Goal: Task Accomplishment & Management: Use online tool/utility

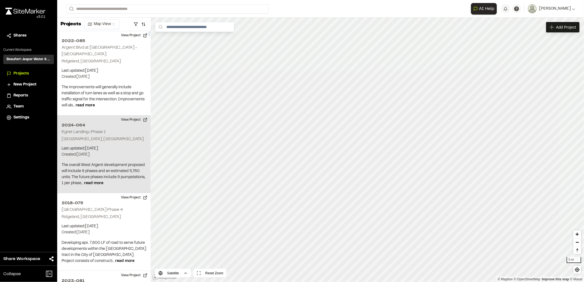
click at [109, 158] on div "2024-064 Egret Landing-Phase 1 Hardeeville, SC Last updated: Aug 28, 2025 Budge…" at bounding box center [104, 155] width 94 height 78
click at [129, 120] on button "View Project" at bounding box center [134, 120] width 33 height 9
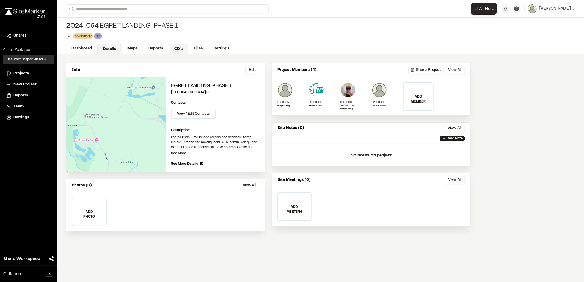
click at [179, 50] on link "CD's" at bounding box center [179, 49] width 20 height 10
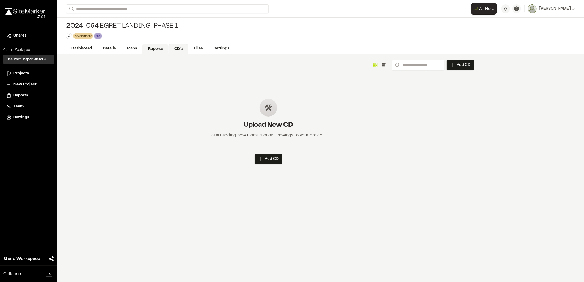
click at [161, 50] on link "Reports" at bounding box center [156, 49] width 26 height 10
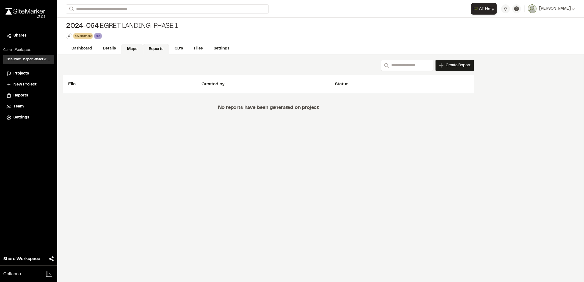
click at [133, 49] on link "Maps" at bounding box center [132, 49] width 22 height 10
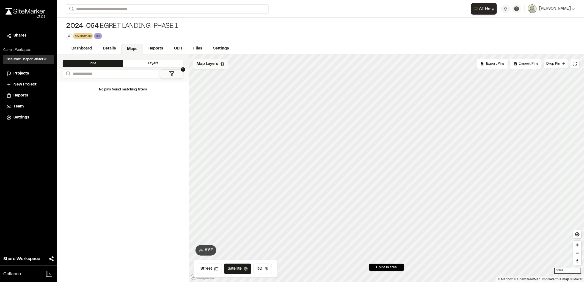
click at [223, 67] on div "Map Layers" at bounding box center [210, 64] width 35 height 10
click at [253, 87] on span "2024-064_Egret Landing-Phase 1_KML" at bounding box center [248, 87] width 83 height 7
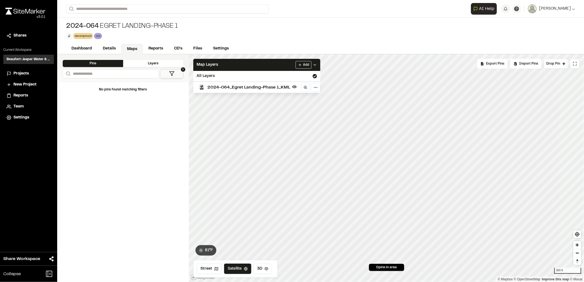
click at [269, 87] on span "2024-064_Egret Landing-Phase 1_KML" at bounding box center [248, 87] width 83 height 7
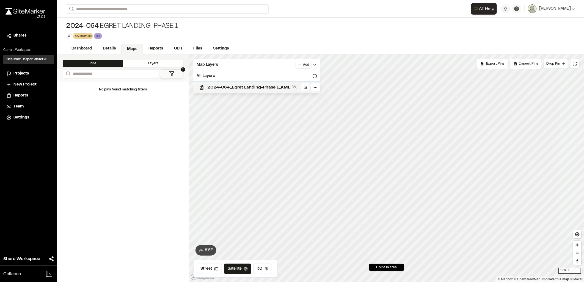
click at [240, 88] on span "2024-064_Egret Landing-Phase 1_KML" at bounding box center [248, 87] width 83 height 7
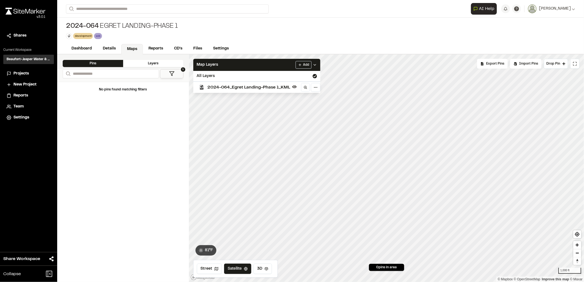
click at [126, 48] on link "Maps" at bounding box center [132, 49] width 22 height 10
click at [81, 49] on link "Dashboard" at bounding box center [82, 49] width 32 height 10
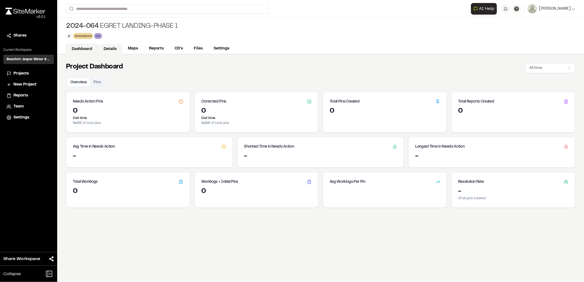
click at [114, 50] on link "Details" at bounding box center [110, 49] width 24 height 10
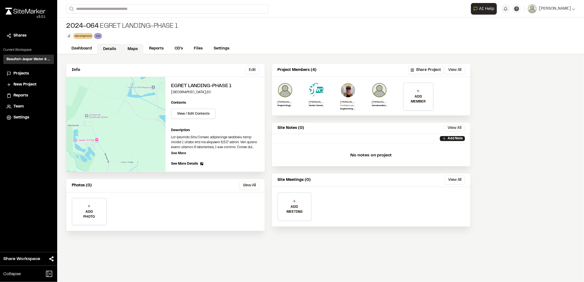
click at [133, 50] on link "Maps" at bounding box center [133, 49] width 22 height 10
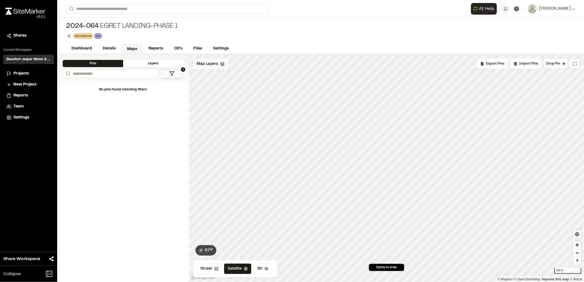
click at [221, 68] on div "Map Layers" at bounding box center [210, 64] width 35 height 10
click at [236, 88] on span "2024-064_Egret Landing-Phase 1_KML" at bounding box center [248, 87] width 83 height 7
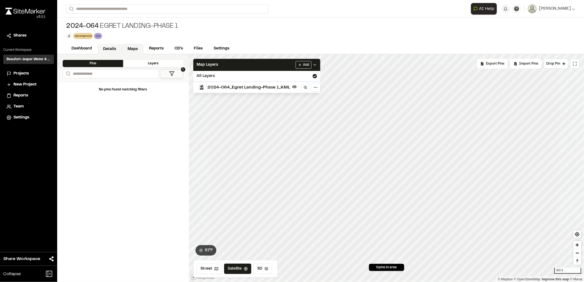
click at [104, 47] on link "Details" at bounding box center [109, 49] width 24 height 10
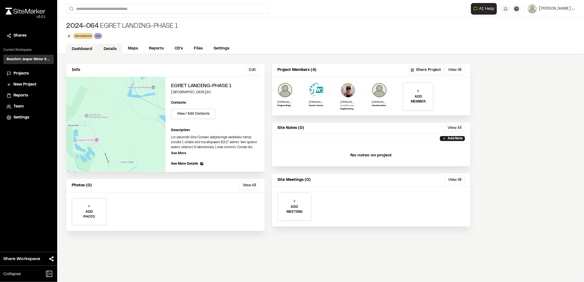
click at [75, 48] on link "Dashboard" at bounding box center [82, 49] width 32 height 10
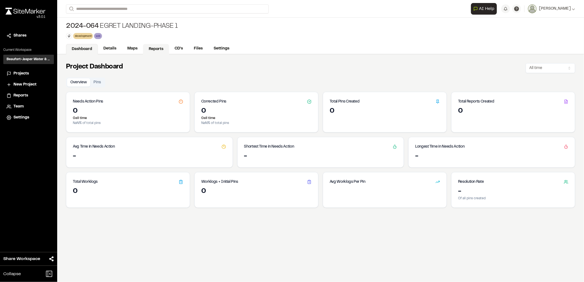
click at [146, 48] on link "Reports" at bounding box center [156, 49] width 26 height 10
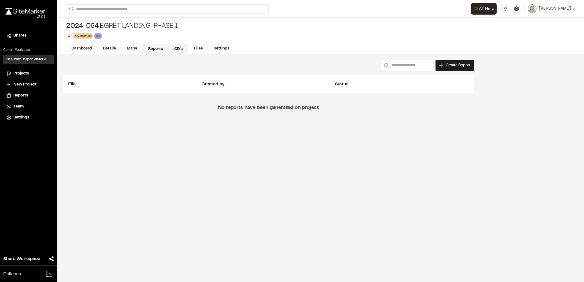
click at [176, 49] on link "CD's" at bounding box center [179, 49] width 20 height 10
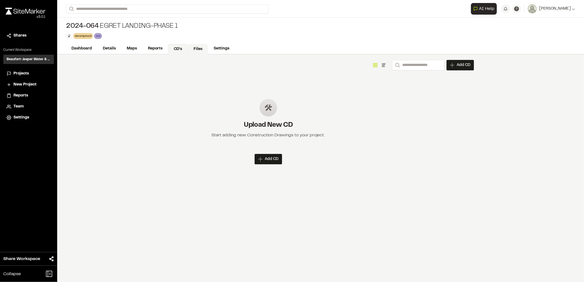
click at [206, 52] on link "Files" at bounding box center [198, 49] width 20 height 10
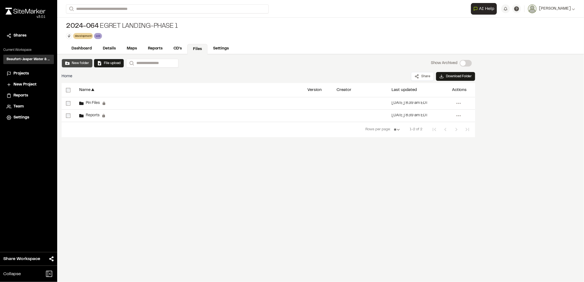
click at [78, 64] on button "New folder" at bounding box center [77, 63] width 24 height 5
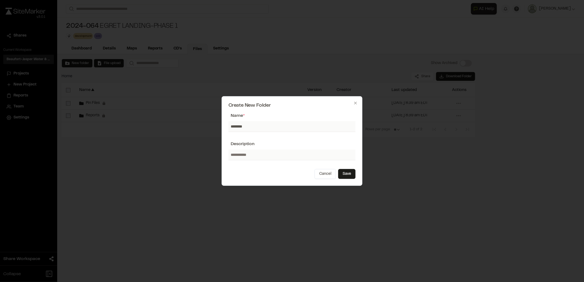
type input "**********"
click at [348, 176] on button "Save" at bounding box center [346, 174] width 17 height 10
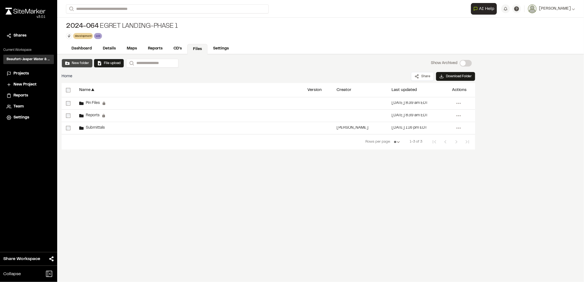
click at [86, 62] on button "New folder" at bounding box center [77, 63] width 24 height 5
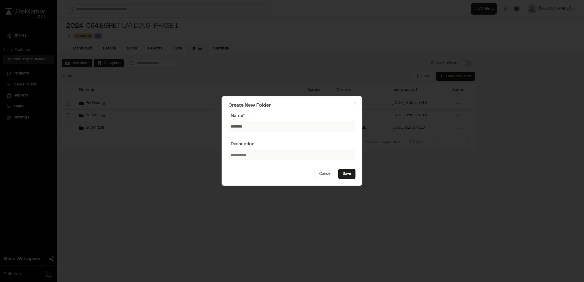
type input "**********"
click at [345, 170] on button "Save" at bounding box center [346, 174] width 17 height 10
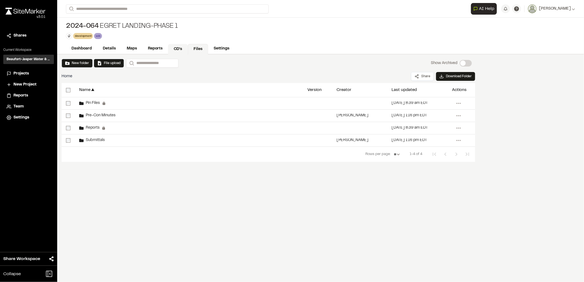
click at [169, 51] on link "CD's" at bounding box center [178, 49] width 20 height 10
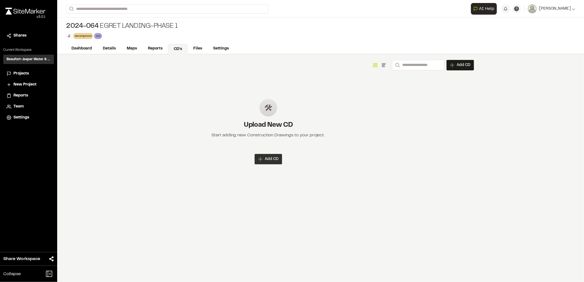
click at [260, 162] on div "Add CD" at bounding box center [269, 159] width 28 height 10
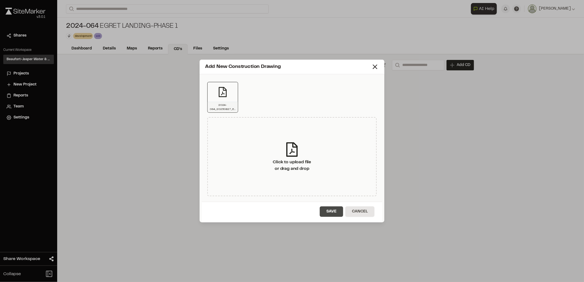
click at [340, 210] on button "Save" at bounding box center [331, 212] width 23 height 10
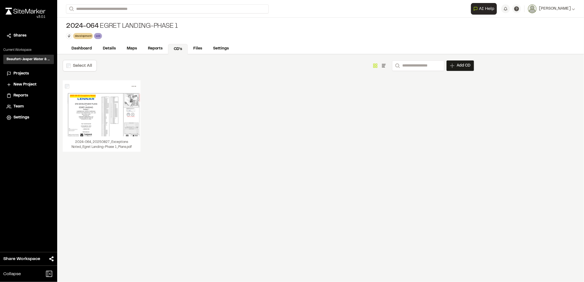
drag, startPoint x: 206, startPoint y: 202, endPoint x: 214, endPoint y: 195, distance: 10.1
click at [213, 198] on div "Select All Show as Grid Show as List Search Add CD Add New Construction Drawing…" at bounding box center [268, 168] width 423 height 228
click at [189, 50] on link "Files" at bounding box center [198, 49] width 20 height 10
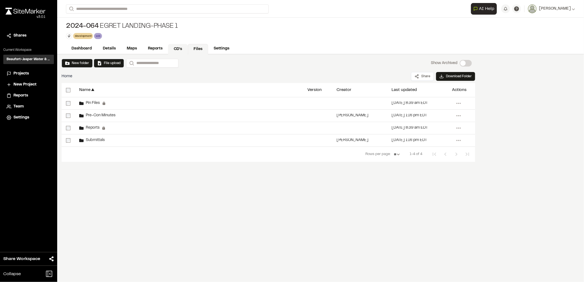
click at [171, 50] on link "CD's" at bounding box center [178, 49] width 20 height 10
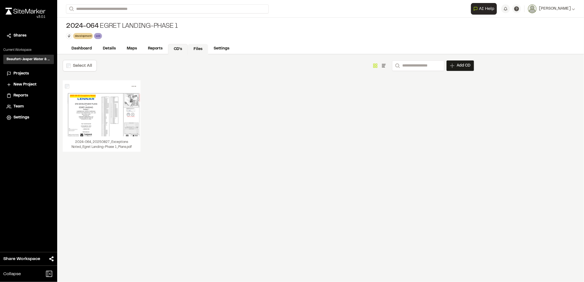
click at [190, 49] on link "Files" at bounding box center [198, 49] width 20 height 10
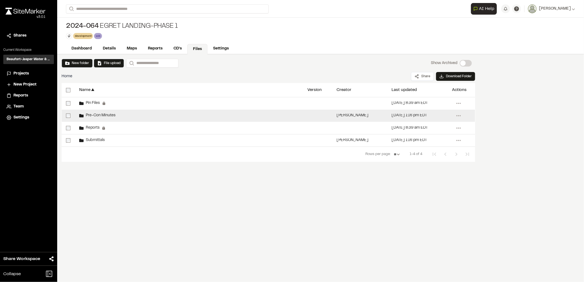
click at [127, 111] on div "Pre-Con Minutes" at bounding box center [189, 116] width 228 height 12
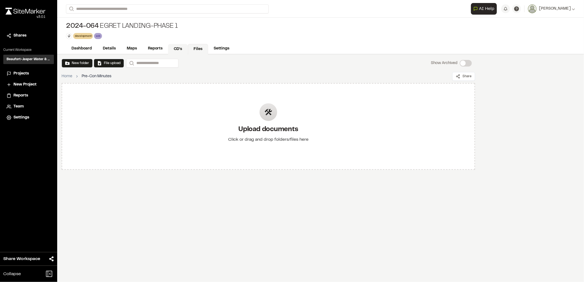
click at [169, 48] on link "CD's" at bounding box center [178, 49] width 20 height 10
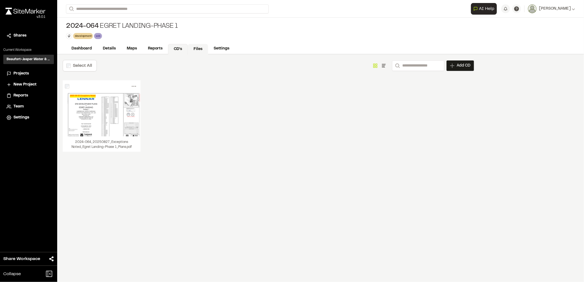
drag, startPoint x: 210, startPoint y: 53, endPoint x: 205, endPoint y: 53, distance: 4.7
click at [210, 53] on link "Settings" at bounding box center [221, 48] width 27 height 10
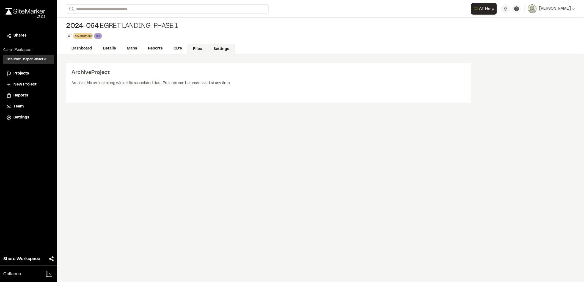
click at [202, 51] on link "Files" at bounding box center [197, 49] width 20 height 10
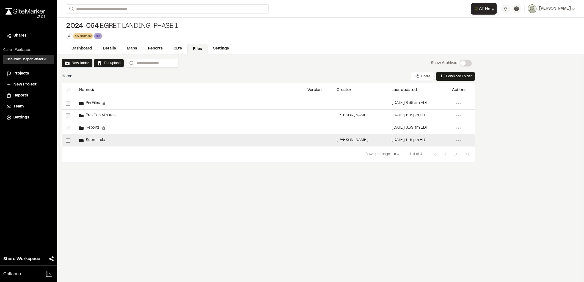
click at [173, 142] on div "Submittals" at bounding box center [189, 141] width 228 height 12
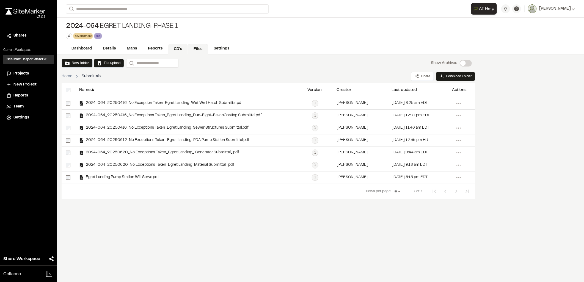
click at [186, 48] on link "CD's" at bounding box center [178, 49] width 20 height 10
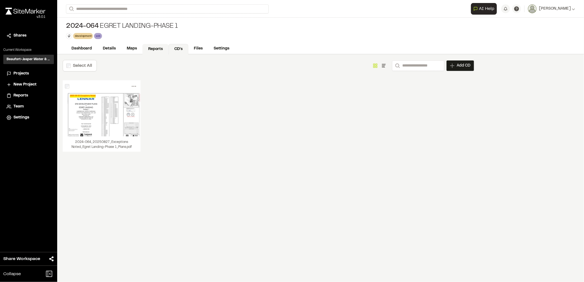
click at [152, 45] on link "Reports" at bounding box center [156, 49] width 26 height 10
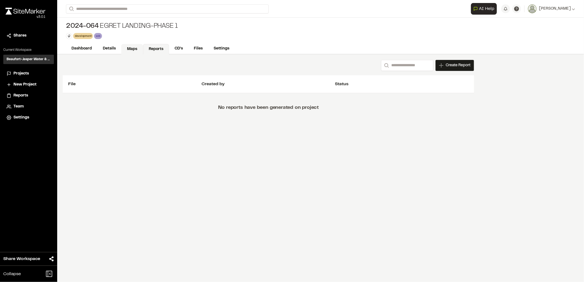
click at [123, 51] on link "Maps" at bounding box center [132, 49] width 22 height 10
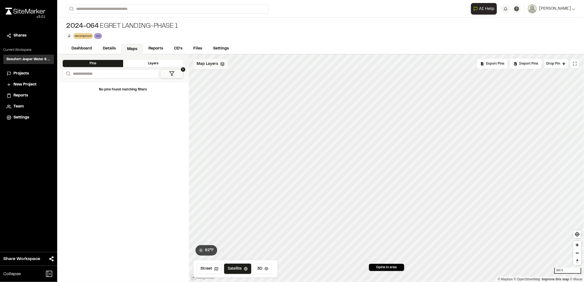
click at [212, 67] on span "Map Layers" at bounding box center [207, 64] width 21 height 6
click at [250, 90] on span "2024-064_Egret Landing-Phase 1_KML" at bounding box center [248, 87] width 83 height 7
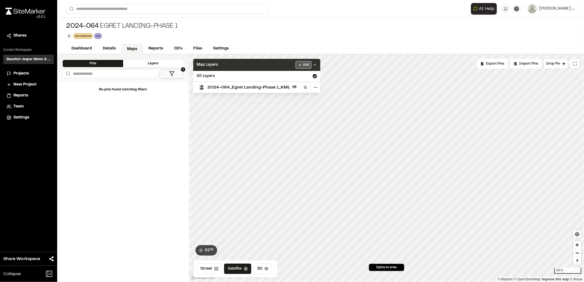
click at [306, 67] on html "Close sidebar v 3.0.1 Shares Current Workspace Beaufort-Jasper Water & Sewer Au…" at bounding box center [292, 141] width 584 height 282
click at [280, 79] on link "Add Layer" at bounding box center [290, 75] width 41 height 9
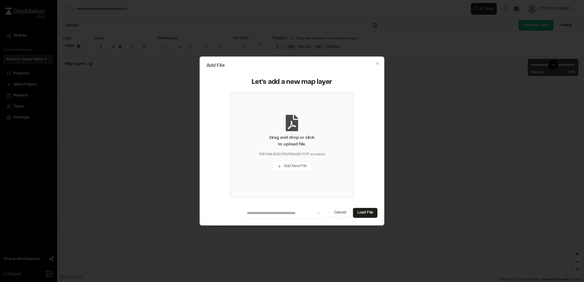
click at [290, 121] on icon at bounding box center [292, 123] width 12 height 17
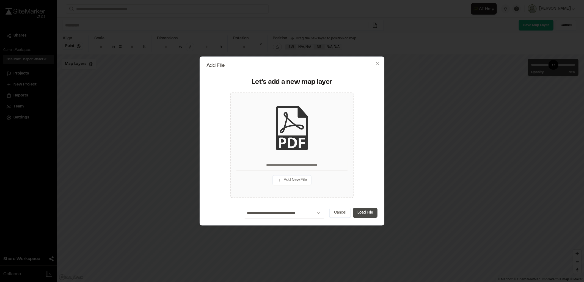
click at [365, 211] on button "Load File" at bounding box center [365, 213] width 24 height 10
type input "**********"
type input "****"
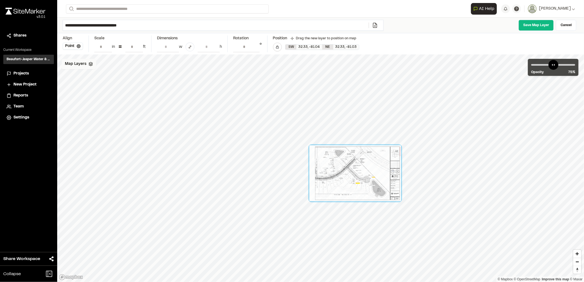
click at [83, 65] on span "Map Layers" at bounding box center [75, 64] width 21 height 6
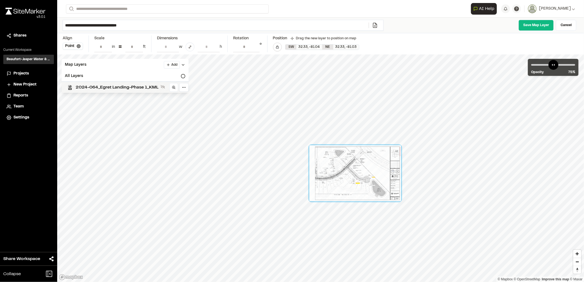
click at [108, 86] on span "2024-064_Egret Landing-Phase 1_KML" at bounding box center [117, 87] width 83 height 7
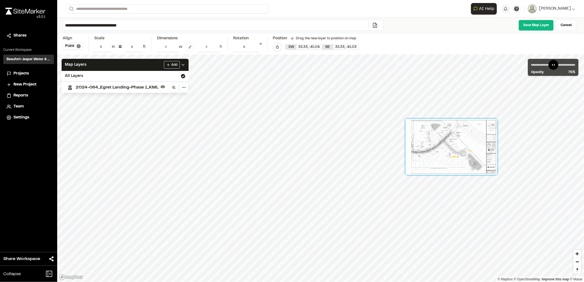
drag, startPoint x: 378, startPoint y: 163, endPoint x: 474, endPoint y: 137, distance: 99.3
click at [474, 137] on div at bounding box center [452, 147] width 92 height 56
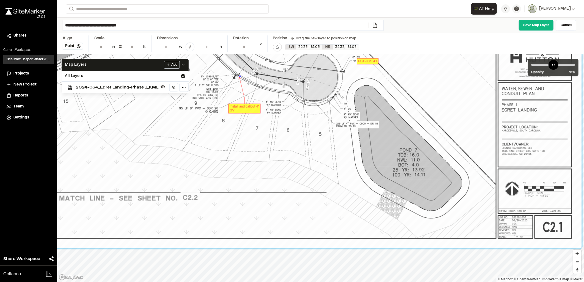
click at [302, 95] on div at bounding box center [224, 30] width 715 height 437
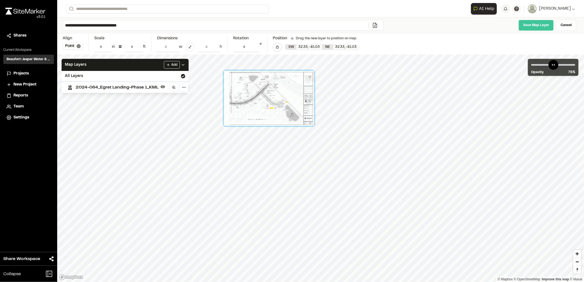
click at [527, 24] on link "Save Map Layer" at bounding box center [536, 25] width 35 height 11
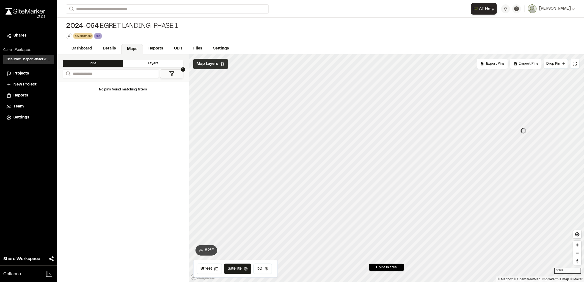
click at [213, 62] on span "Map Layers" at bounding box center [207, 64] width 21 height 6
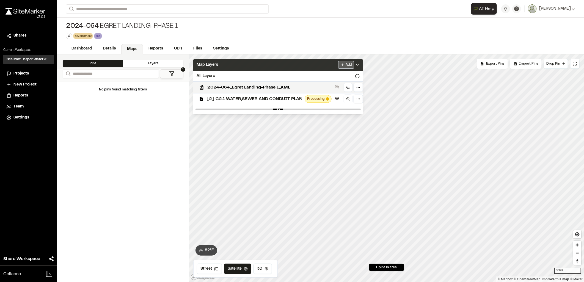
click at [343, 66] on html "Close sidebar v 3.0.1 Shares Current Workspace Beaufort-Jasper Water & Sewer Au…" at bounding box center [292, 141] width 584 height 282
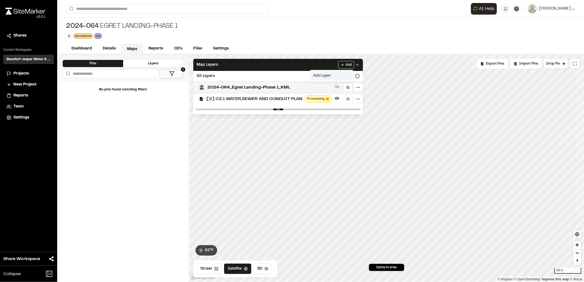
click at [322, 79] on link "Add Layer" at bounding box center [331, 75] width 41 height 9
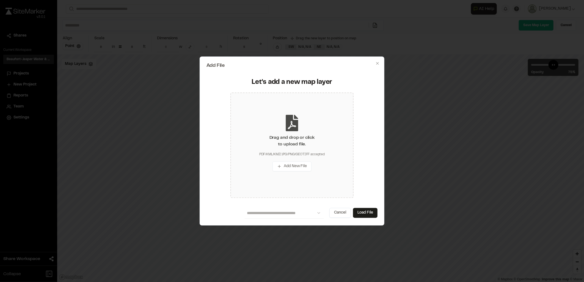
click at [313, 127] on div "Drag and drop or click to upload file. PDF/KML/KMZ/JPG/PNG/GEOTIFF accepted Add…" at bounding box center [292, 145] width 123 height 106
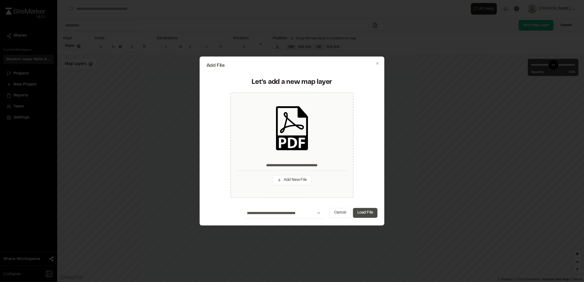
click at [361, 212] on button "Load File" at bounding box center [365, 213] width 24 height 10
type input "**********"
type input "****"
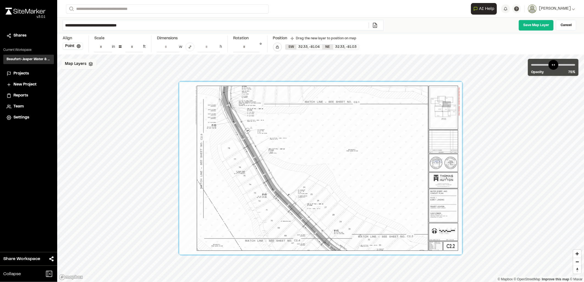
click at [86, 67] on div "Map Layers" at bounding box center [79, 64] width 35 height 10
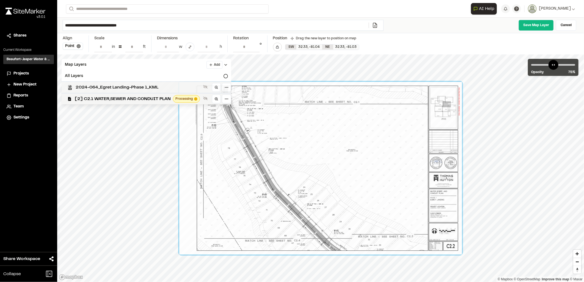
click at [113, 88] on span "2024-064_Egret Landing-Phase 1_KML" at bounding box center [138, 87] width 125 height 7
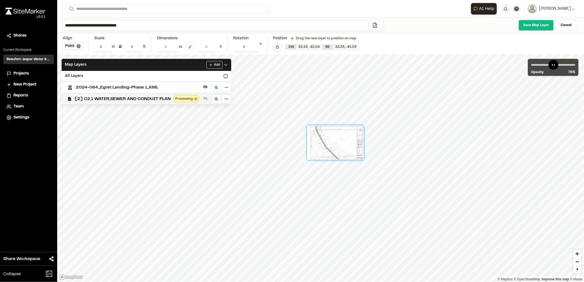
drag, startPoint x: 300, startPoint y: 141, endPoint x: 347, endPoint y: 143, distance: 47.4
click at [347, 143] on div at bounding box center [335, 143] width 57 height 35
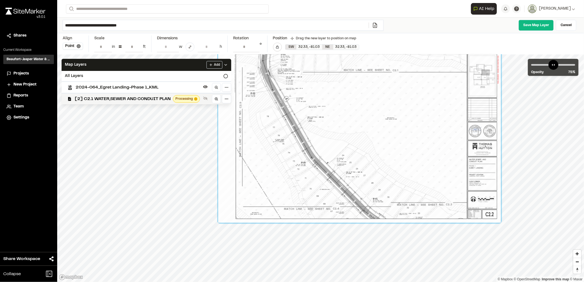
drag, startPoint x: 339, startPoint y: 151, endPoint x: 353, endPoint y: 174, distance: 27.2
click at [353, 174] on div at bounding box center [359, 136] width 283 height 173
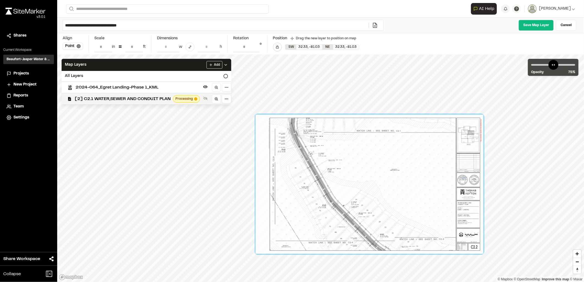
drag, startPoint x: 399, startPoint y: 180, endPoint x: 392, endPoint y: 187, distance: 10.1
click at [392, 188] on div at bounding box center [370, 184] width 228 height 139
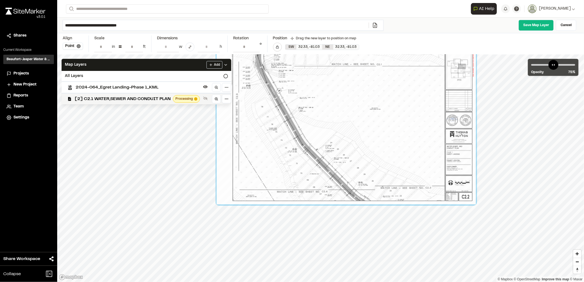
drag, startPoint x: 351, startPoint y: 94, endPoint x: 342, endPoint y: 100, distance: 10.5
click at [342, 100] on div at bounding box center [346, 125] width 259 height 159
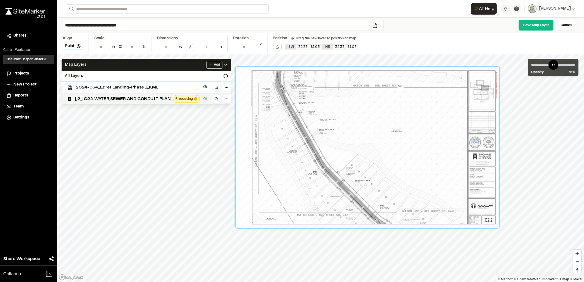
drag, startPoint x: 296, startPoint y: 132, endPoint x: 303, endPoint y: 99, distance: 33.9
click at [303, 99] on div at bounding box center [368, 147] width 264 height 161
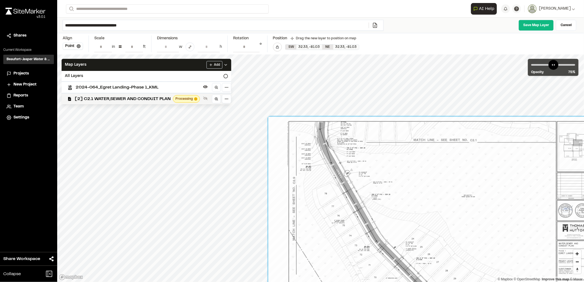
drag, startPoint x: 404, startPoint y: 199, endPoint x: 372, endPoint y: 179, distance: 37.2
click at [372, 179] on div at bounding box center [432, 217] width 327 height 200
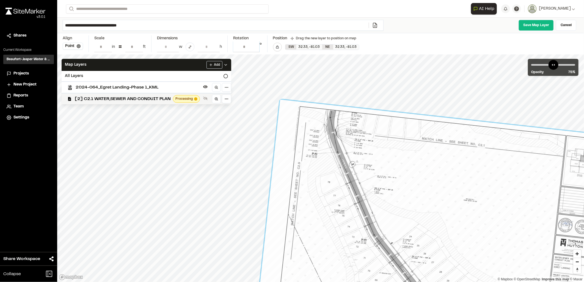
click at [255, 45] on input "****" at bounding box center [246, 47] width 26 height 10
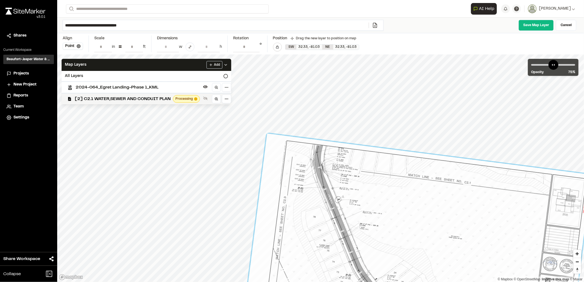
drag, startPoint x: 443, startPoint y: 223, endPoint x: 428, endPoint y: 259, distance: 39.6
click at [428, 259] on div at bounding box center [417, 254] width 350 height 240
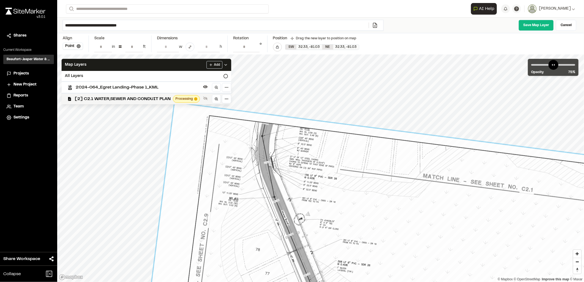
drag, startPoint x: 281, startPoint y: 137, endPoint x: 288, endPoint y: 165, distance: 28.8
click at [255, 48] on input "*" at bounding box center [246, 47] width 26 height 10
click at [255, 48] on input "****" at bounding box center [246, 47] width 26 height 10
click at [255, 48] on input "***" at bounding box center [246, 47] width 26 height 10
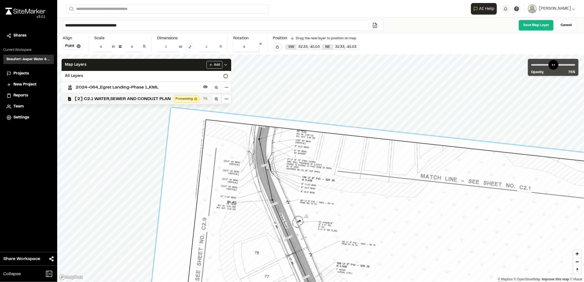
click at [255, 48] on input "****" at bounding box center [246, 47] width 26 height 10
click at [255, 48] on input "*" at bounding box center [246, 47] width 26 height 10
click at [255, 48] on input "****" at bounding box center [246, 47] width 26 height 10
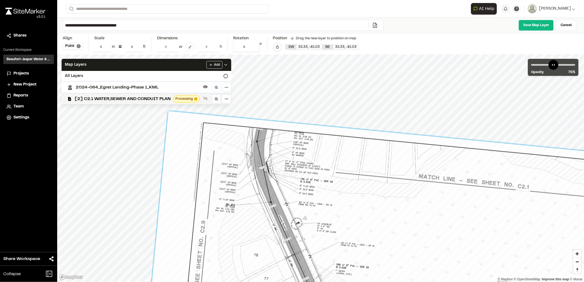
click at [255, 48] on input "***" at bounding box center [246, 47] width 26 height 10
click at [255, 48] on input "****" at bounding box center [246, 47] width 26 height 10
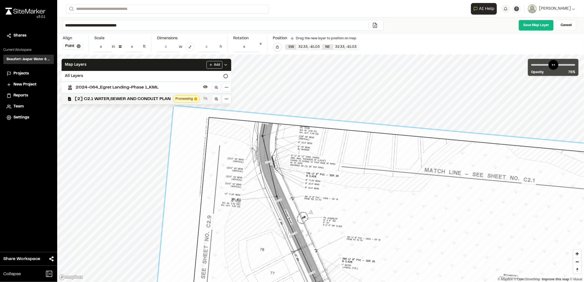
drag, startPoint x: 337, startPoint y: 163, endPoint x: 343, endPoint y: 157, distance: 8.9
click at [255, 49] on input "*" at bounding box center [246, 47] width 26 height 10
click at [255, 49] on input "****" at bounding box center [246, 47] width 26 height 10
click at [255, 49] on input "***" at bounding box center [246, 47] width 26 height 10
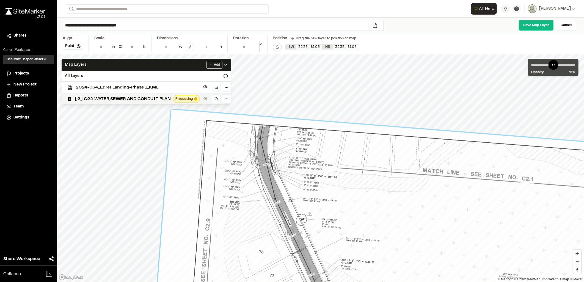
click at [255, 49] on input "****" at bounding box center [246, 47] width 26 height 10
click at [255, 49] on input "*" at bounding box center [246, 47] width 26 height 10
click at [255, 49] on input "****" at bounding box center [246, 47] width 26 height 10
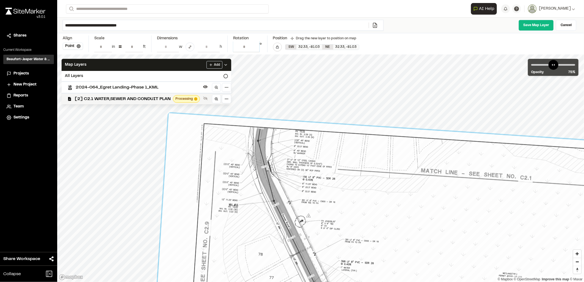
click at [255, 49] on input "***" at bounding box center [246, 47] width 26 height 10
click at [255, 49] on input "****" at bounding box center [246, 47] width 26 height 10
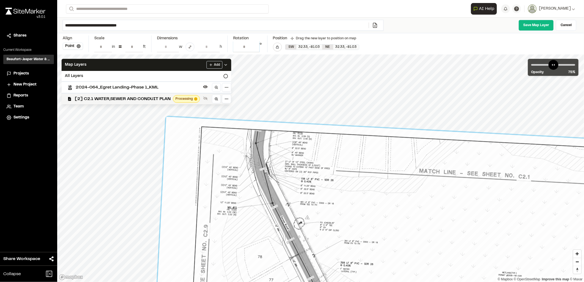
click at [255, 49] on input "*" at bounding box center [246, 47] width 26 height 10
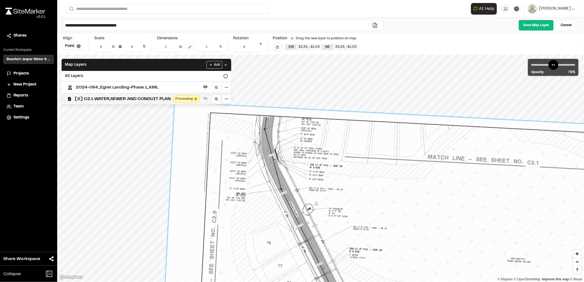
drag, startPoint x: 344, startPoint y: 177, endPoint x: 353, endPoint y: 163, distance: 16.3
click at [254, 47] on input "****" at bounding box center [246, 47] width 26 height 10
click at [255, 46] on input "*" at bounding box center [246, 47] width 26 height 10
click at [255, 49] on input "****" at bounding box center [246, 47] width 26 height 10
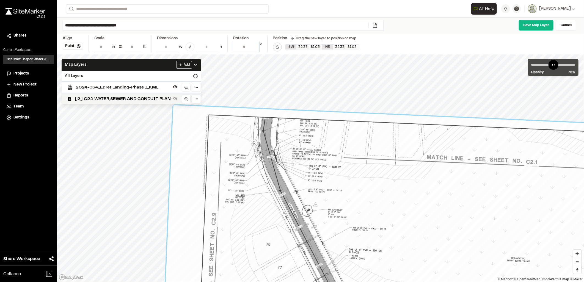
click at [255, 49] on input "***" at bounding box center [246, 47] width 26 height 10
click at [255, 49] on input "****" at bounding box center [246, 47] width 26 height 10
click at [255, 49] on input "*" at bounding box center [246, 47] width 26 height 10
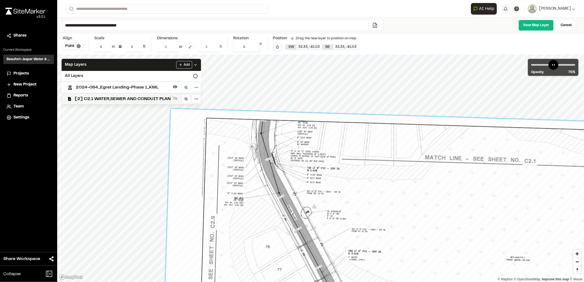
click at [255, 49] on input "****" at bounding box center [246, 47] width 26 height 10
click at [255, 49] on input "***" at bounding box center [246, 47] width 26 height 10
click at [255, 49] on input "****" at bounding box center [246, 47] width 26 height 10
click at [255, 49] on input "*" at bounding box center [246, 47] width 26 height 10
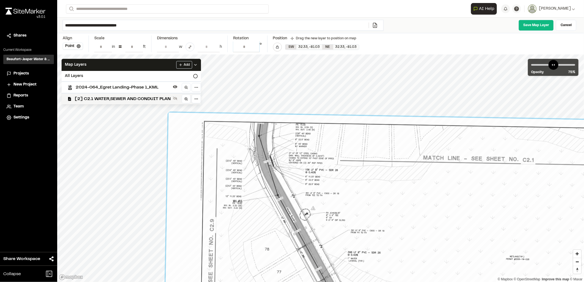
click at [255, 49] on input "****" at bounding box center [246, 47] width 26 height 10
click at [255, 49] on input "***" at bounding box center [246, 47] width 26 height 10
click at [255, 50] on input "****" at bounding box center [246, 47] width 26 height 10
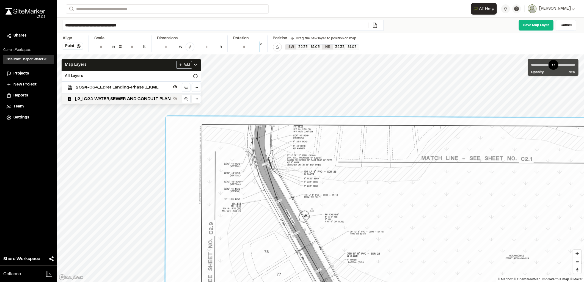
type input "*"
click at [255, 50] on input "*" at bounding box center [246, 47] width 26 height 10
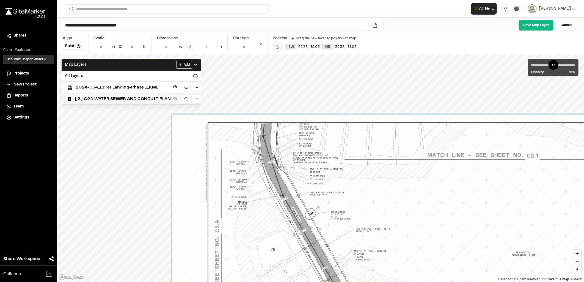
drag, startPoint x: 387, startPoint y: 229, endPoint x: 393, endPoint y: 226, distance: 7.0
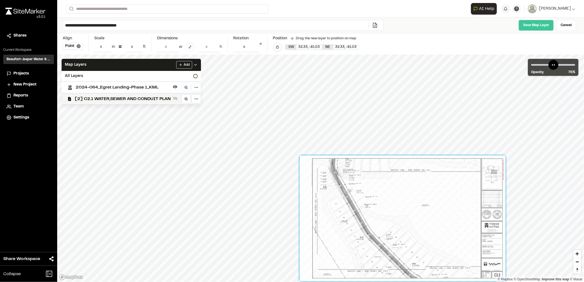
click at [545, 29] on link "Save Map Layer" at bounding box center [536, 25] width 35 height 11
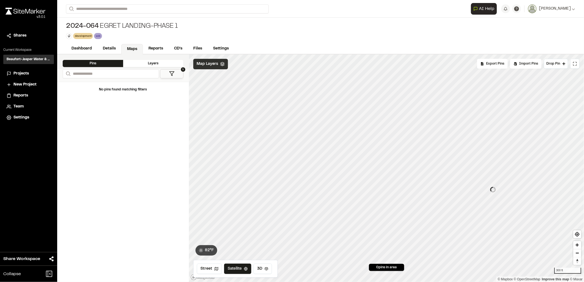
click at [214, 65] on span "Map Layers" at bounding box center [207, 64] width 21 height 6
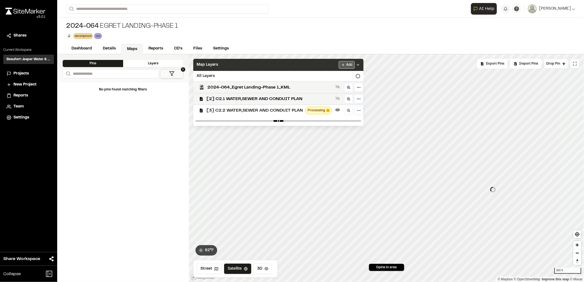
click at [348, 67] on html "Close sidebar v 3.0.1 Shares Current Workspace Beaufort-Jasper Water & Sewer Au…" at bounding box center [292, 141] width 584 height 282
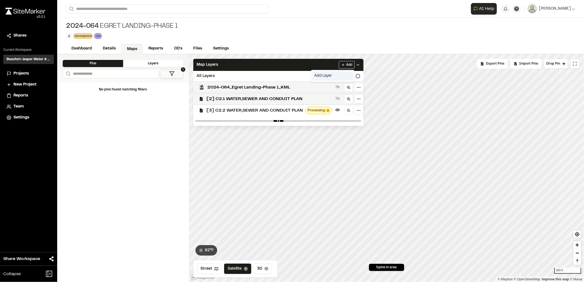
click at [331, 75] on link "Add Layer" at bounding box center [332, 75] width 41 height 9
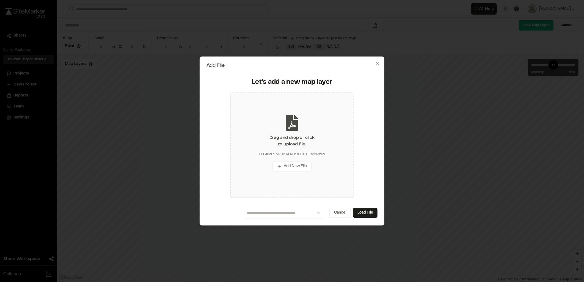
click at [297, 140] on div "Drag and drop or click to upload file." at bounding box center [292, 141] width 45 height 13
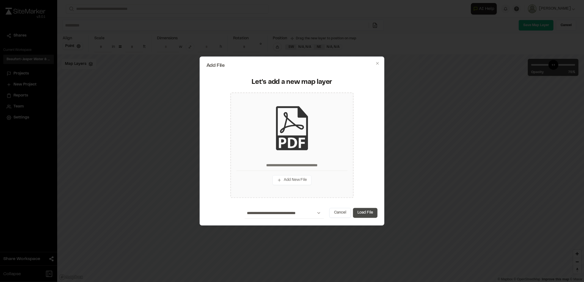
click at [360, 214] on button "Load File" at bounding box center [365, 213] width 24 height 10
type input "**********"
type input "****"
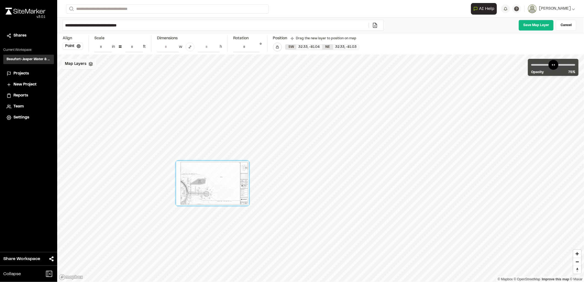
click at [84, 65] on span "Map Layers" at bounding box center [75, 64] width 21 height 6
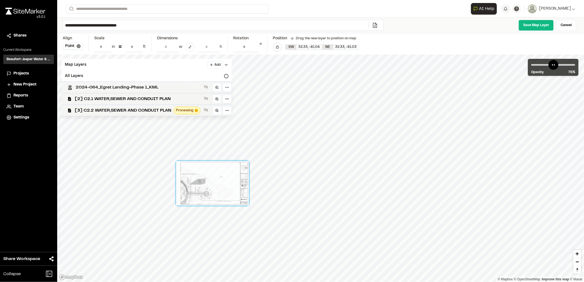
click at [124, 87] on span "2024-064_Egret Landing-Phase 1_KML" at bounding box center [139, 87] width 126 height 7
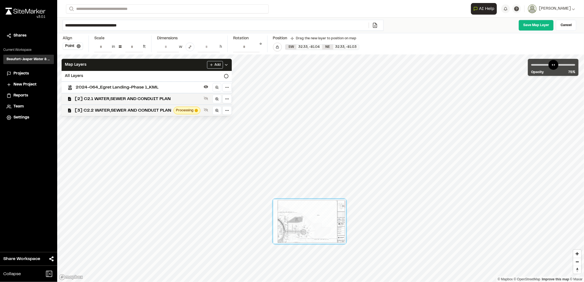
drag, startPoint x: 221, startPoint y: 182, endPoint x: 319, endPoint y: 220, distance: 104.4
click at [319, 220] on div at bounding box center [309, 221] width 73 height 44
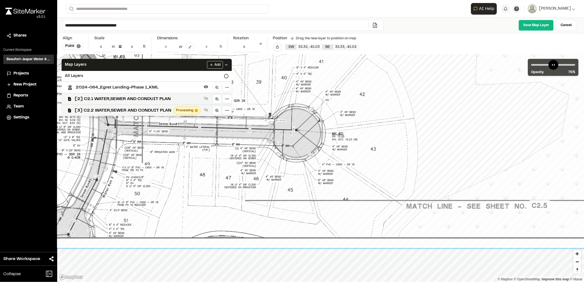
drag, startPoint x: 305, startPoint y: 182, endPoint x: 321, endPoint y: 181, distance: 16.5
click at [321, 181] on div at bounding box center [357, 26] width 726 height 443
click at [529, 26] on link "Save Map Layer" at bounding box center [536, 25] width 35 height 11
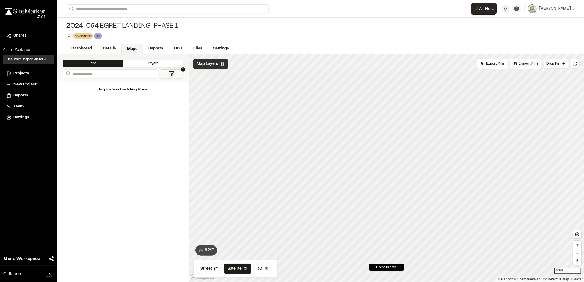
click at [205, 64] on span "Map Layers" at bounding box center [207, 64] width 21 height 6
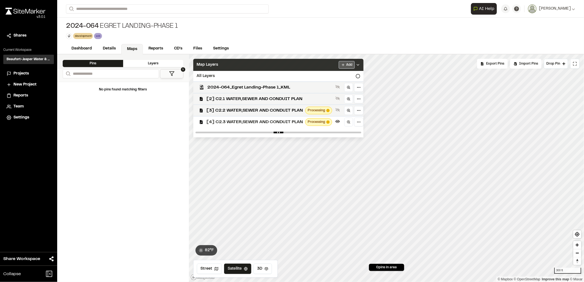
click at [341, 67] on html "Close sidebar v 3.0.1 Shares Current Workspace Beaufort-Jasper Water & Sewer Au…" at bounding box center [292, 141] width 584 height 282
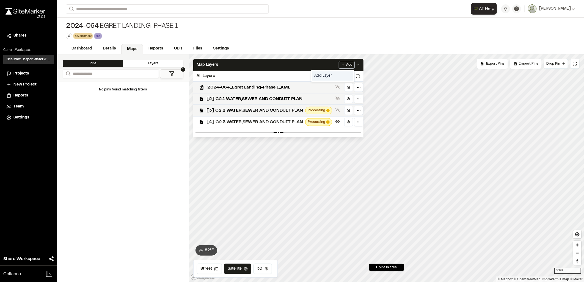
click at [329, 74] on link "Add Layer" at bounding box center [332, 75] width 41 height 9
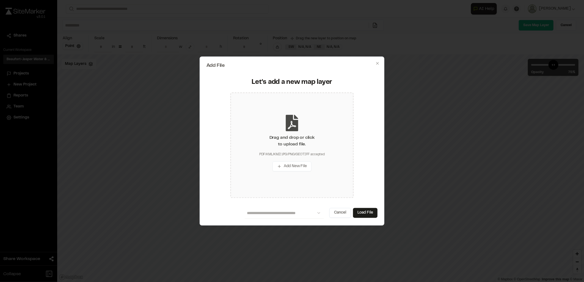
click at [266, 124] on div "Drag and drop or click to upload file. PDF/KML/KMZ/JPG/PNG/GEOTIFF accepted Add…" at bounding box center [292, 145] width 123 height 106
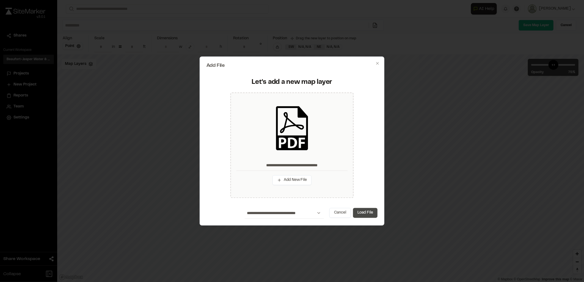
click at [361, 214] on button "Load File" at bounding box center [365, 213] width 24 height 10
type input "**********"
type input "****"
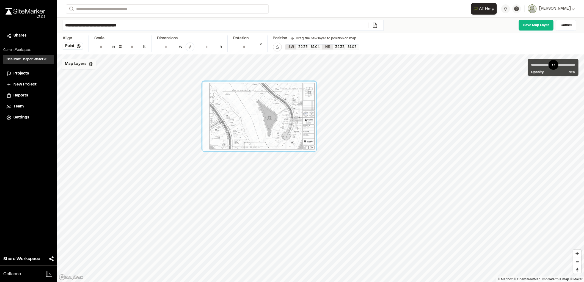
click at [85, 62] on span "Map Layers" at bounding box center [75, 64] width 21 height 6
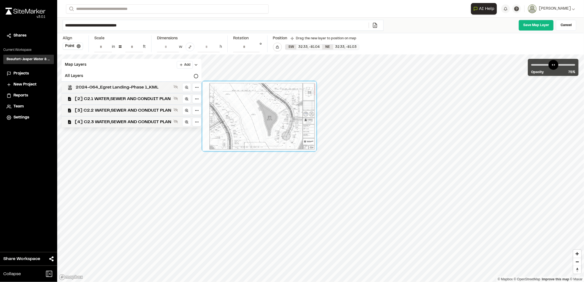
click at [94, 87] on span "2024-064_Egret Landing-Phase 1_KML" at bounding box center [124, 87] width 96 height 7
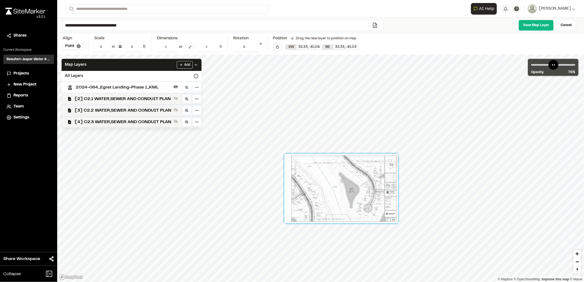
drag, startPoint x: 278, startPoint y: 124, endPoint x: 360, endPoint y: 197, distance: 108.9
click at [360, 197] on div at bounding box center [342, 188] width 114 height 69
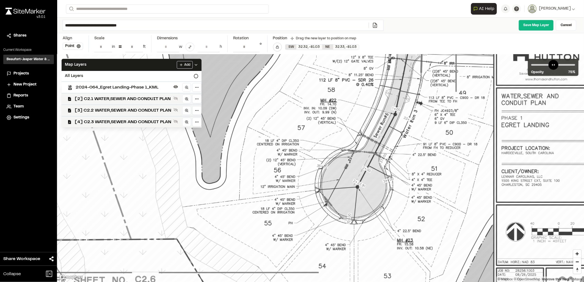
click at [347, 175] on div at bounding box center [126, 17] width 968 height 592
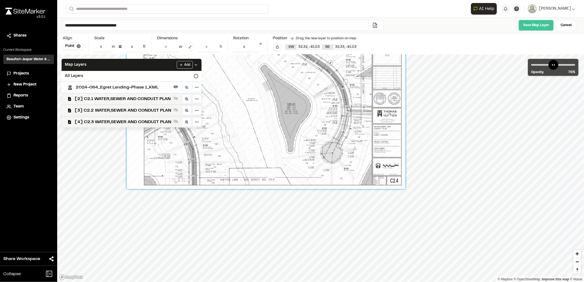
click at [534, 23] on link "Save Map Layer" at bounding box center [536, 25] width 35 height 11
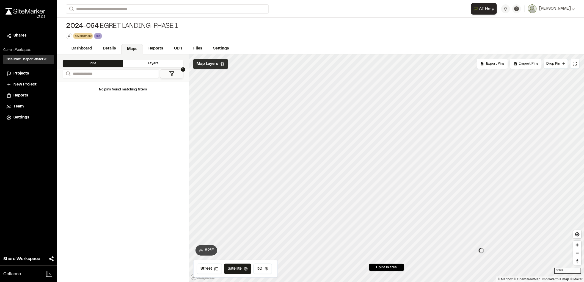
click at [218, 65] on div "Map Layers" at bounding box center [210, 64] width 35 height 10
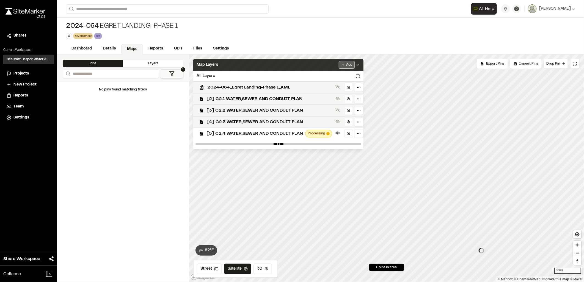
click at [340, 64] on html "Close sidebar v 3.0.1 Shares Current Workspace Beaufort-Jasper Water & Sewer Au…" at bounding box center [292, 141] width 584 height 282
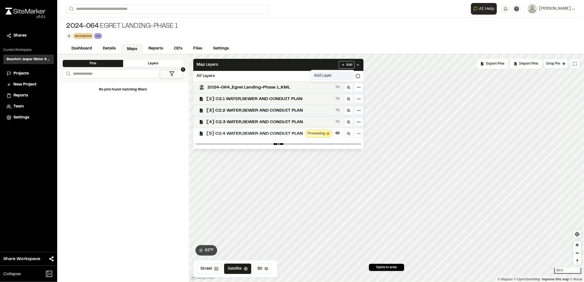
click at [316, 75] on link "Add Layer" at bounding box center [332, 75] width 41 height 9
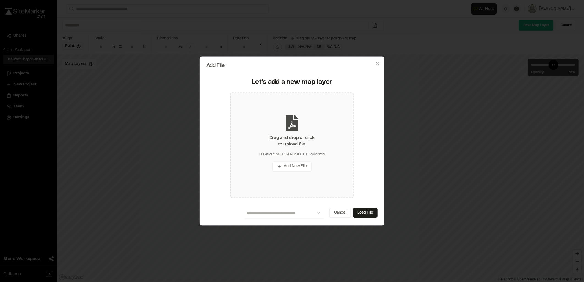
click at [297, 137] on div "Drag and drop or click to upload file." at bounding box center [292, 141] width 45 height 13
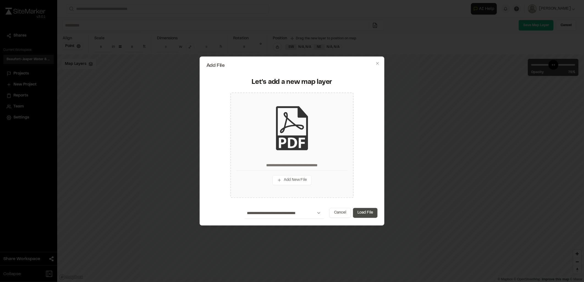
click at [367, 215] on button "Load File" at bounding box center [365, 213] width 24 height 10
type input "**********"
type input "****"
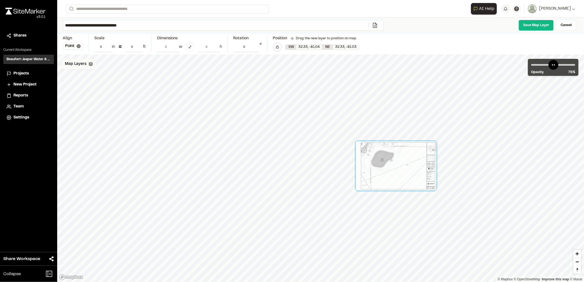
click at [79, 62] on span "Map Layers" at bounding box center [75, 64] width 21 height 6
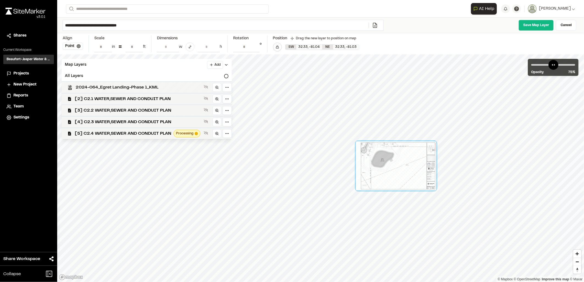
click at [97, 84] on span "2024-064_Egret Landing-Phase 1_KML" at bounding box center [139, 87] width 126 height 7
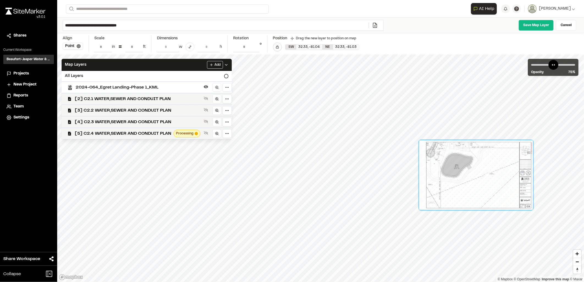
drag, startPoint x: 446, startPoint y: 141, endPoint x: 502, endPoint y: 173, distance: 63.9
click at [502, 173] on div at bounding box center [477, 175] width 114 height 69
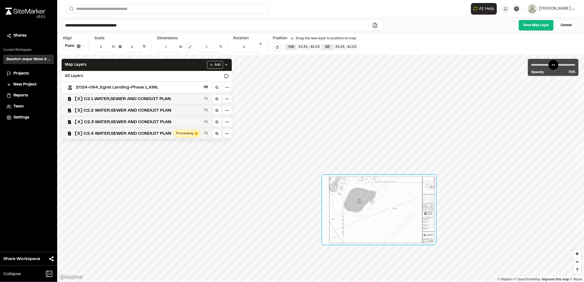
drag, startPoint x: 324, startPoint y: 154, endPoint x: 375, endPoint y: 215, distance: 79.7
click at [375, 215] on div at bounding box center [379, 209] width 114 height 69
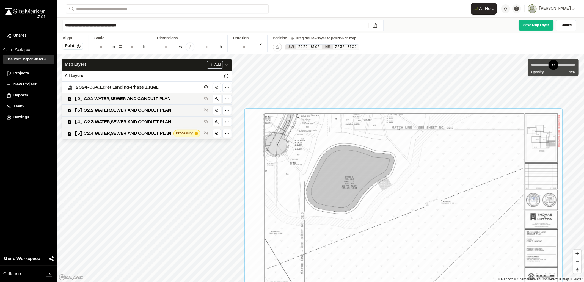
drag, startPoint x: 327, startPoint y: 185, endPoint x: 327, endPoint y: 182, distance: 3.9
click at [327, 182] on div at bounding box center [404, 206] width 318 height 194
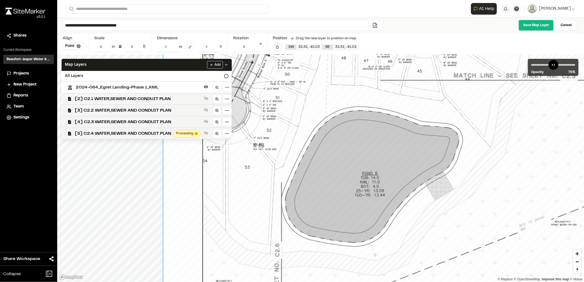
click at [296, 220] on div at bounding box center [477, 230] width 627 height 383
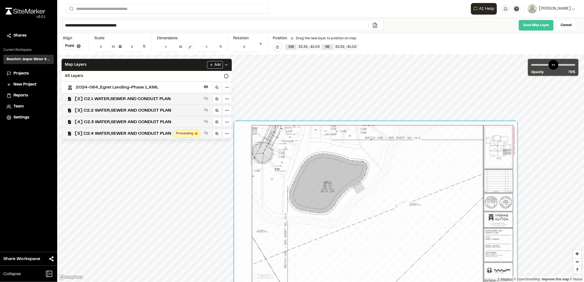
click at [530, 28] on link "Save Map Layer" at bounding box center [536, 25] width 35 height 11
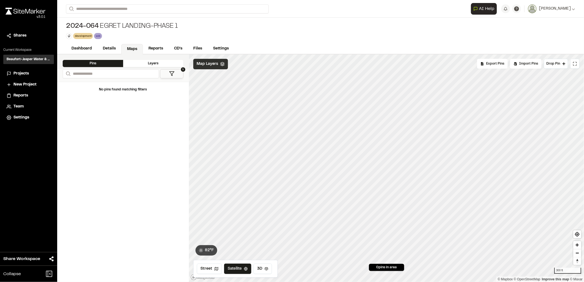
click at [204, 68] on div "Map Layers" at bounding box center [210, 64] width 35 height 10
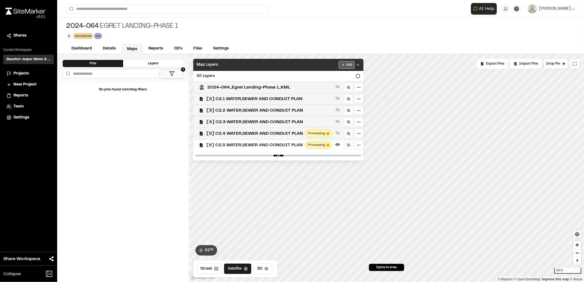
click at [349, 64] on html "Close sidebar v 3.0.1 Shares Current Workspace Beaufort-Jasper Water & Sewer Au…" at bounding box center [292, 141] width 584 height 282
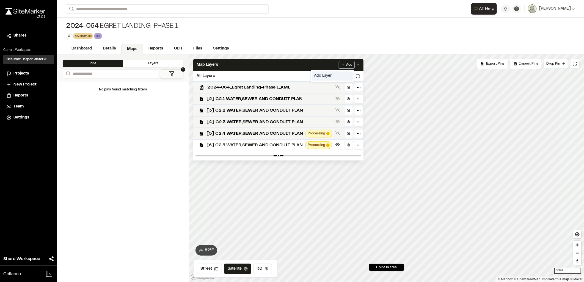
click at [331, 74] on link "Add Layer" at bounding box center [332, 75] width 41 height 9
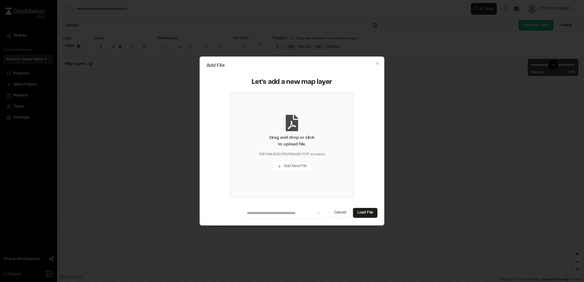
click at [297, 120] on icon at bounding box center [292, 123] width 12 height 17
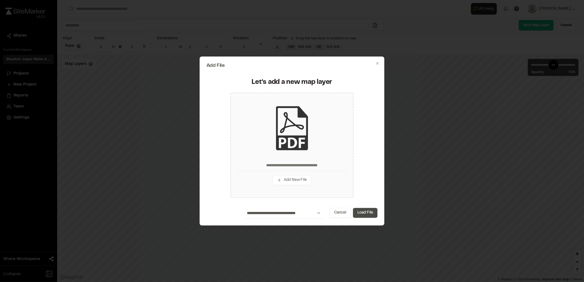
click at [361, 214] on button "Load File" at bounding box center [365, 213] width 24 height 10
type input "**********"
type input "****"
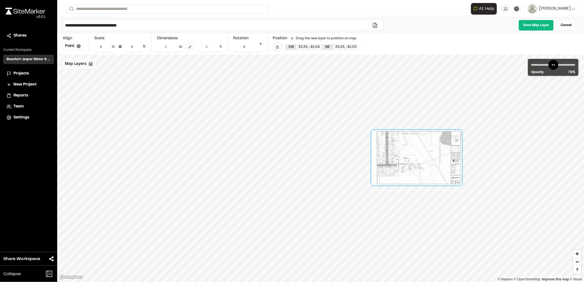
click at [92, 64] on polyline at bounding box center [91, 64] width 4 height 1
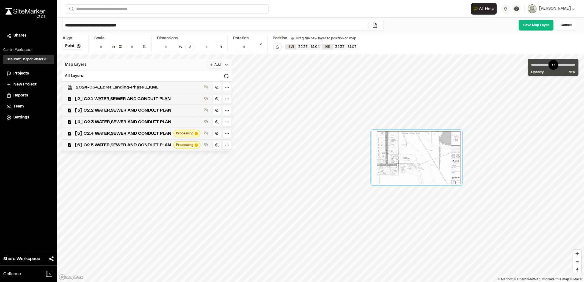
click at [97, 83] on div "2024-064_Egret Landing-Phase 1_KML" at bounding box center [144, 87] width 175 height 12
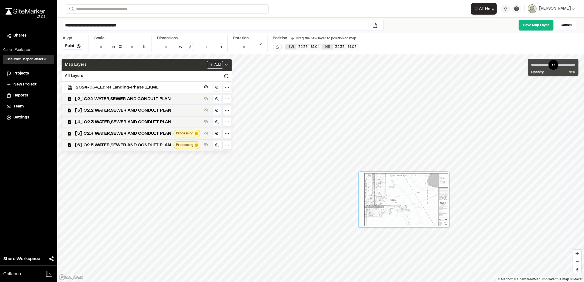
drag, startPoint x: 345, startPoint y: 96, endPoint x: 406, endPoint y: 199, distance: 118.8
click at [406, 199] on div at bounding box center [404, 200] width 90 height 55
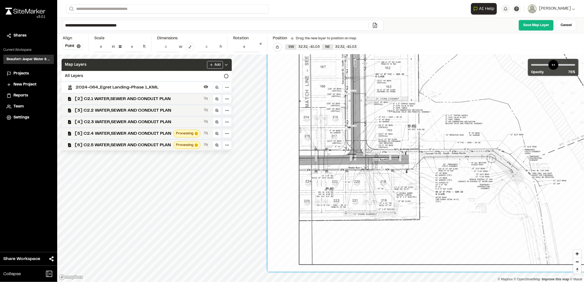
drag, startPoint x: 390, startPoint y: 191, endPoint x: 428, endPoint y: 199, distance: 38.8
click at [428, 199] on div at bounding box center [520, 117] width 505 height 308
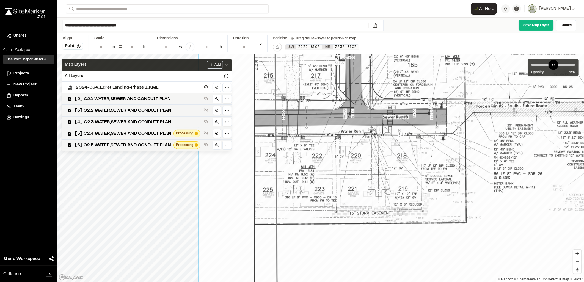
drag, startPoint x: 444, startPoint y: 218, endPoint x: 485, endPoint y: 230, distance: 42.9
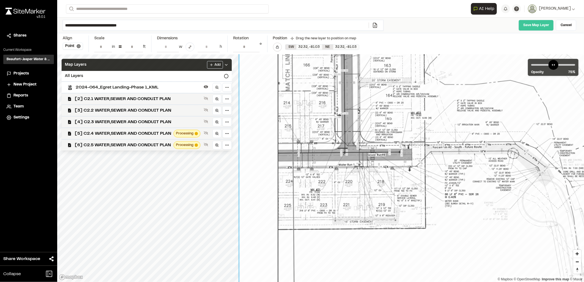
click at [524, 23] on link "Save Map Layer" at bounding box center [536, 25] width 35 height 11
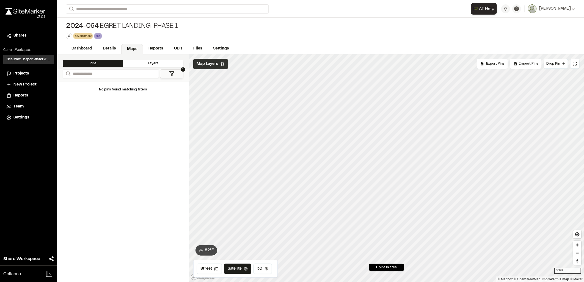
click at [225, 66] on div "Map Layers" at bounding box center [210, 64] width 35 height 10
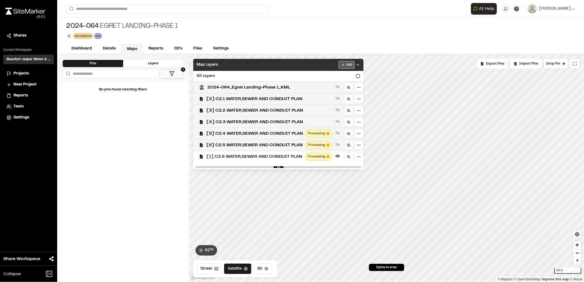
click at [346, 64] on html "Close sidebar v 3.0.1 Shares Current Workspace Beaufort-Jasper Water & Sewer Au…" at bounding box center [292, 141] width 584 height 282
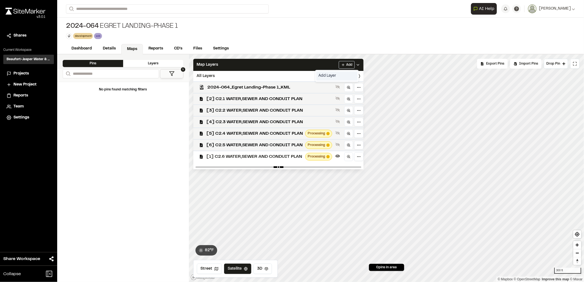
click at [334, 80] on link "Add Layer" at bounding box center [337, 75] width 41 height 9
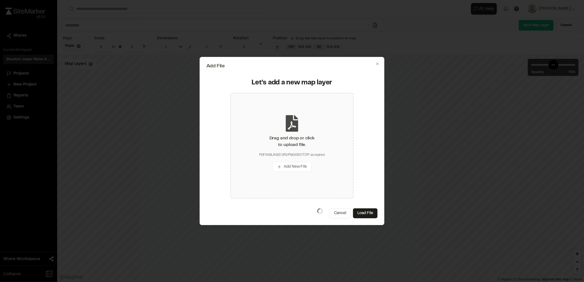
click at [256, 129] on div "Drag and drop or click to upload file. PDF/KML/KMZ/JPG/PNG/GEOTIFF accepted Add…" at bounding box center [292, 146] width 123 height 106
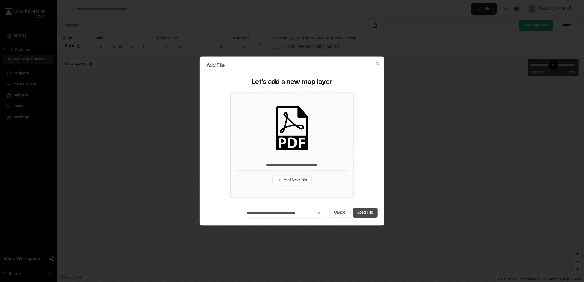
click at [364, 212] on button "Load File" at bounding box center [365, 213] width 24 height 10
type input "**********"
type input "****"
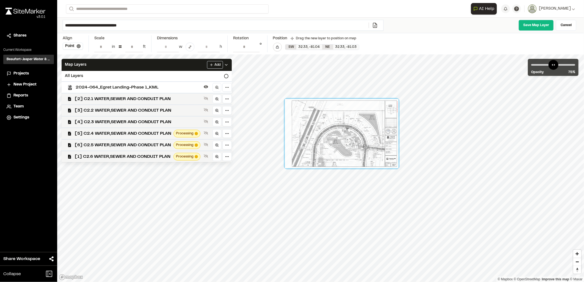
drag, startPoint x: 333, startPoint y: 181, endPoint x: 360, endPoint y: 142, distance: 46.9
click at [362, 140] on div at bounding box center [342, 133] width 114 height 69
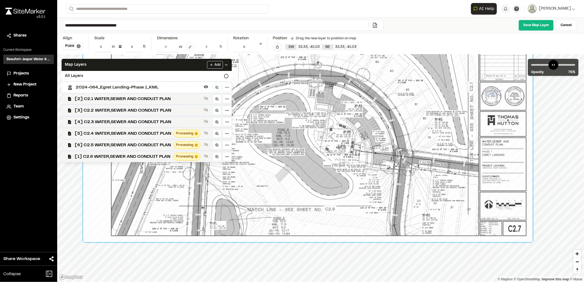
drag, startPoint x: 332, startPoint y: 154, endPoint x: 335, endPoint y: 154, distance: 2.8
click at [335, 154] on div at bounding box center [308, 104] width 450 height 275
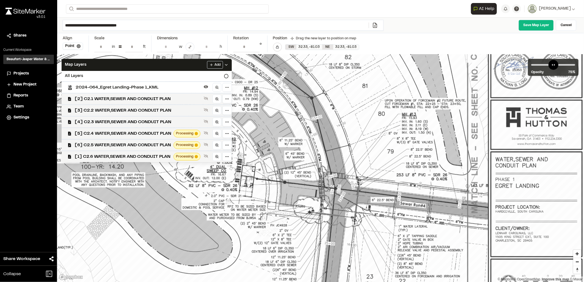
click at [333, 106] on div at bounding box center [151, 86] width 888 height 543
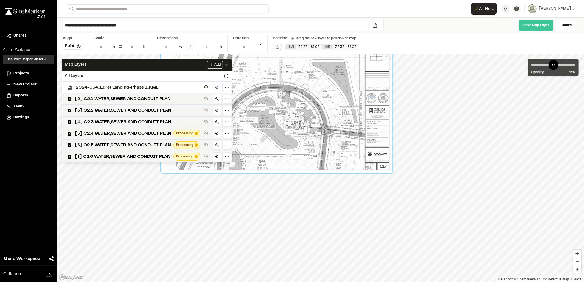
click at [530, 27] on link "Save Map Layer" at bounding box center [536, 25] width 35 height 11
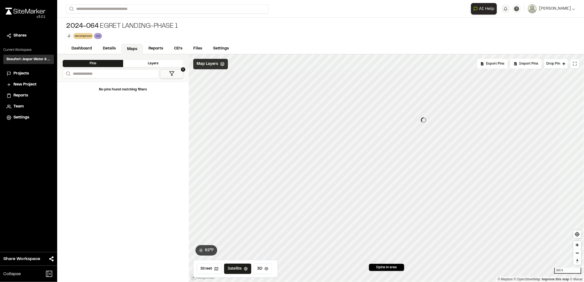
click at [221, 61] on div "Map Layers" at bounding box center [210, 64] width 35 height 10
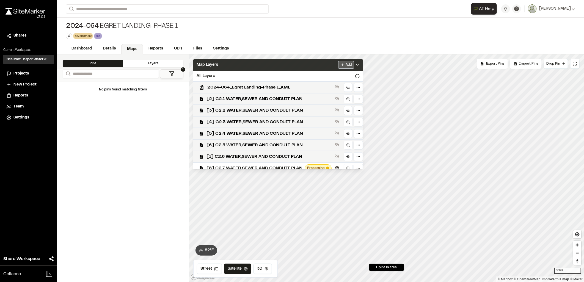
click at [352, 67] on html "Close sidebar v 3.0.1 Shares Current Workspace Beaufort-Jasper Water & Sewer Au…" at bounding box center [292, 141] width 584 height 282
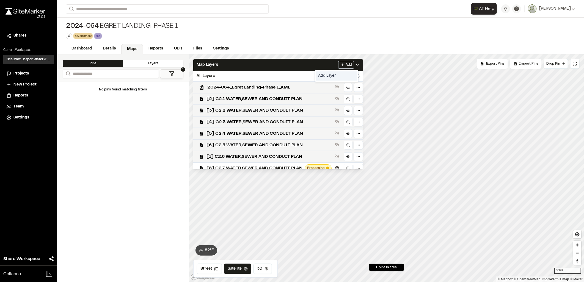
click at [331, 76] on link "Add Layer" at bounding box center [336, 75] width 41 height 9
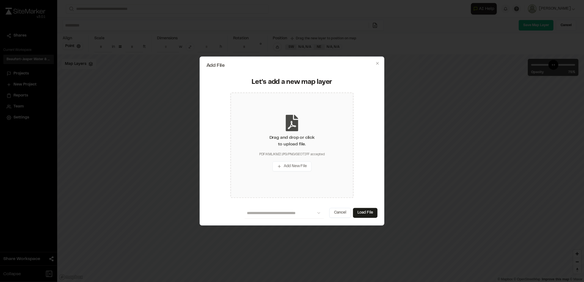
click at [269, 115] on div "Drag and drop or click to upload file. PDF/KML/KMZ/JPG/PNG/GEOTIFF accepted Add…" at bounding box center [292, 145] width 123 height 106
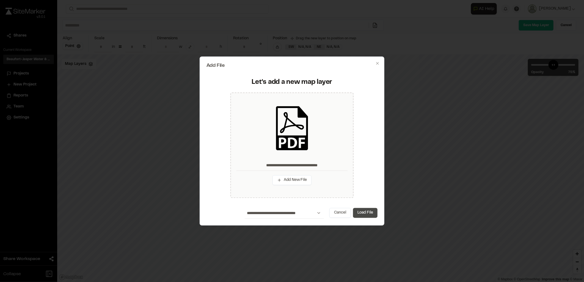
click at [367, 211] on button "Load File" at bounding box center [365, 213] width 24 height 10
type input "**********"
type input "****"
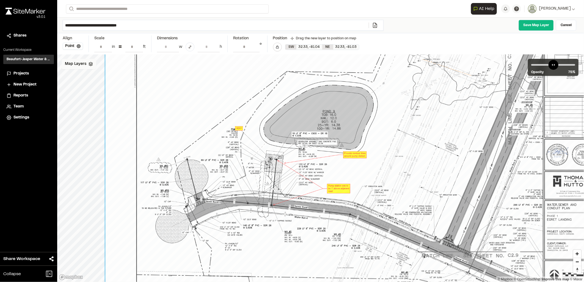
click at [83, 68] on div "Map Layers" at bounding box center [79, 64] width 35 height 10
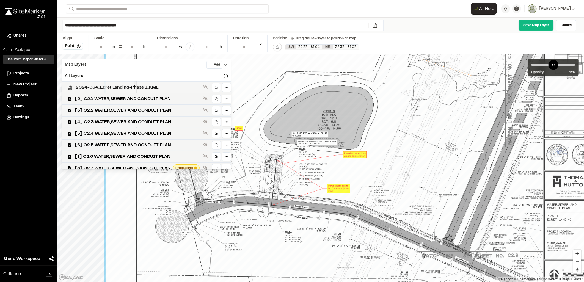
click at [158, 86] on span "2024-064_Egret Landing-Phase 1_KML" at bounding box center [138, 87] width 125 height 7
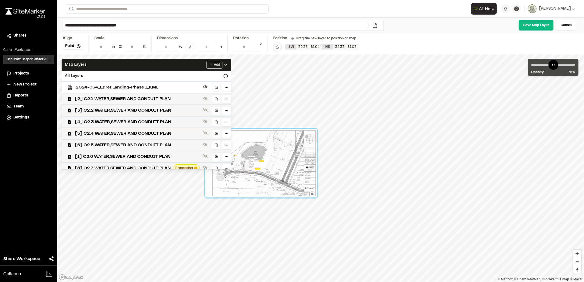
drag, startPoint x: 290, startPoint y: 181, endPoint x: 246, endPoint y: 162, distance: 48.1
click at [246, 162] on div at bounding box center [262, 163] width 112 height 69
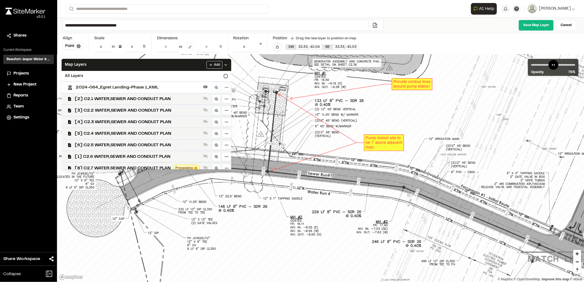
drag, startPoint x: 290, startPoint y: 146, endPoint x: 282, endPoint y: 143, distance: 8.2
click at [282, 143] on div at bounding box center [410, 100] width 861 height 526
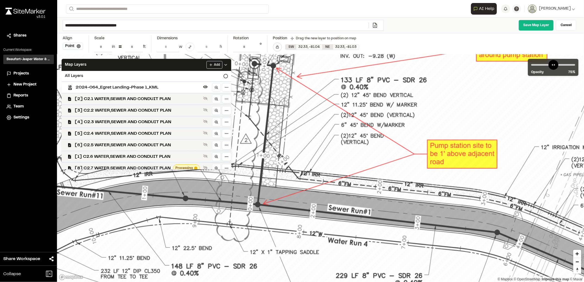
click at [292, 122] on div at bounding box center [509, 79] width 1515 height 926
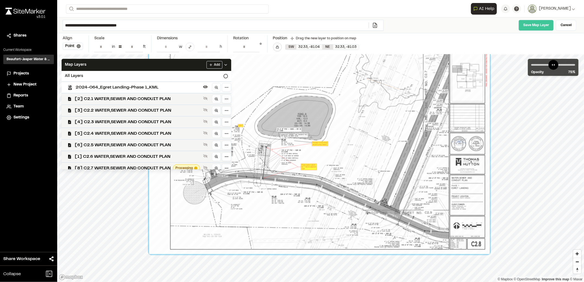
click at [536, 28] on link "Save Map Layer" at bounding box center [536, 25] width 35 height 11
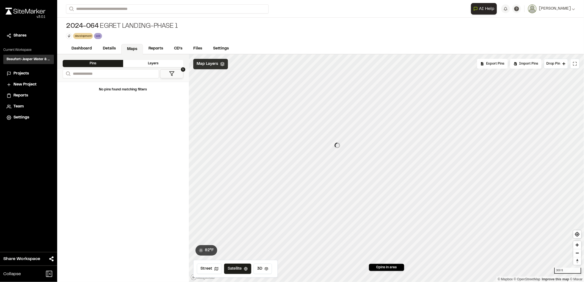
click at [208, 66] on span "Map Layers" at bounding box center [207, 64] width 21 height 6
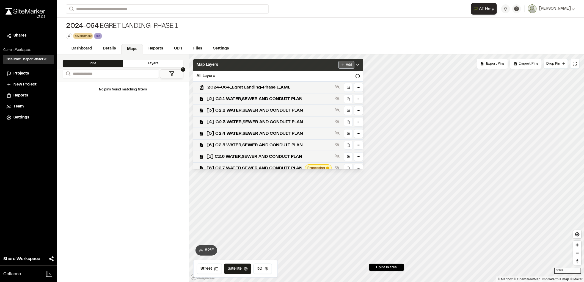
click at [347, 64] on html "Close sidebar v 3.0.1 Shares Current Workspace Beaufort-Jasper Water & Sewer Au…" at bounding box center [292, 141] width 584 height 282
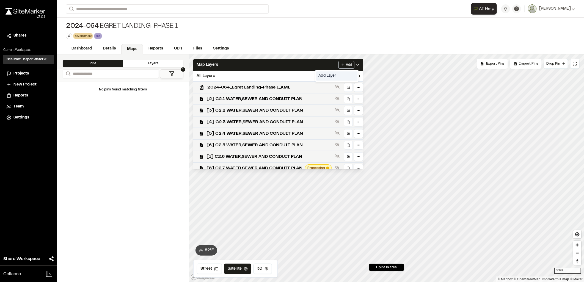
click at [344, 73] on link "Add Layer" at bounding box center [337, 75] width 41 height 9
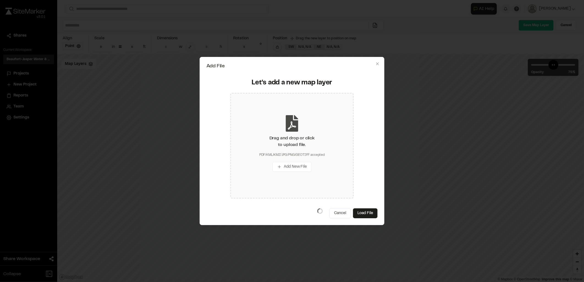
click at [311, 143] on div "Drag and drop or click to upload file." at bounding box center [292, 141] width 45 height 13
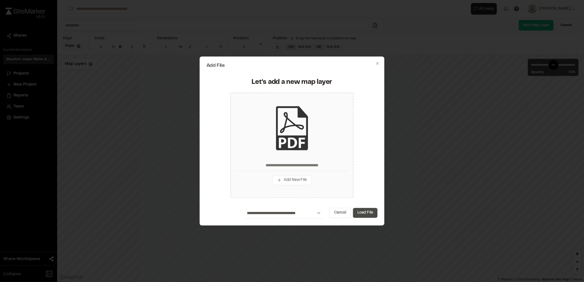
click at [362, 211] on button "Load File" at bounding box center [365, 213] width 24 height 10
type input "**********"
type input "****"
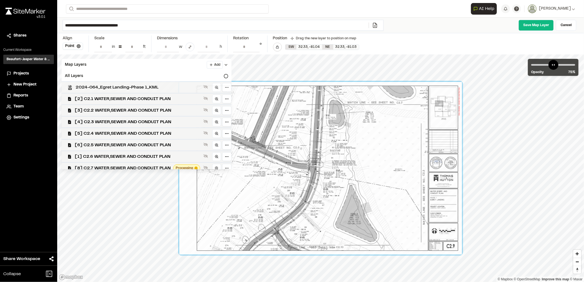
click at [150, 85] on span "2024-064_Egret Landing-Phase 1_KML" at bounding box center [139, 87] width 126 height 7
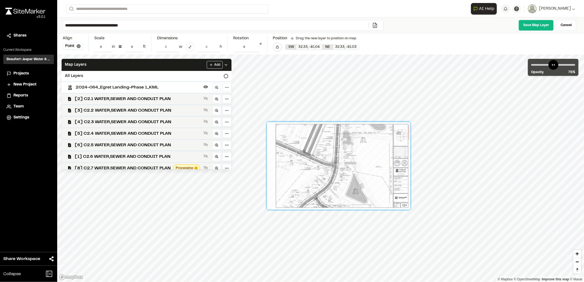
drag, startPoint x: 364, startPoint y: 154, endPoint x: 370, endPoint y: 166, distance: 13.5
click at [370, 166] on div at bounding box center [338, 165] width 143 height 87
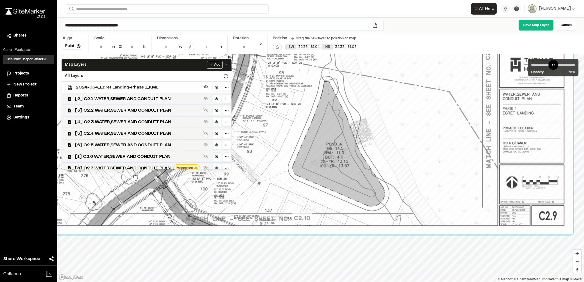
click at [365, 160] on div at bounding box center [259, 42] width 627 height 383
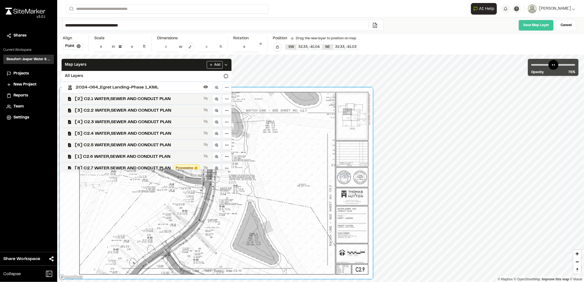
click at [530, 27] on link "Save Map Layer" at bounding box center [536, 25] width 35 height 11
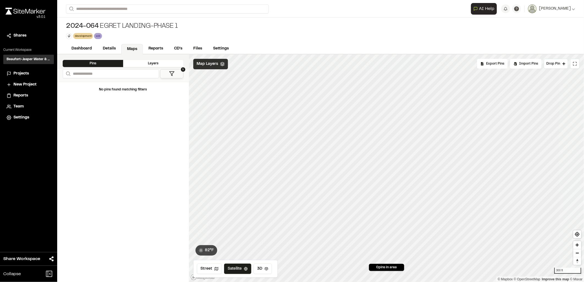
click at [220, 61] on div "Map Layers" at bounding box center [210, 64] width 35 height 10
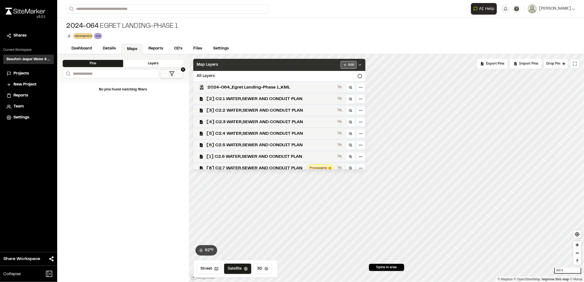
click at [356, 67] on html "Close sidebar v 3.0.1 Shares Current Workspace Beaufort-Jasper Water & Sewer Au…" at bounding box center [292, 141] width 584 height 282
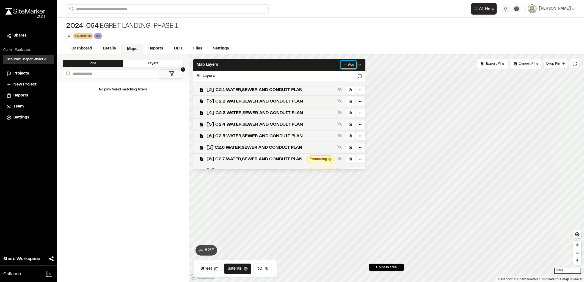
drag, startPoint x: 368, startPoint y: 124, endPoint x: 369, endPoint y: 130, distance: 5.7
click at [369, 130] on html "Close sidebar v 3.0.1 Shares Current Workspace Beaufort-Jasper Water & Sewer Au…" at bounding box center [292, 141] width 584 height 282
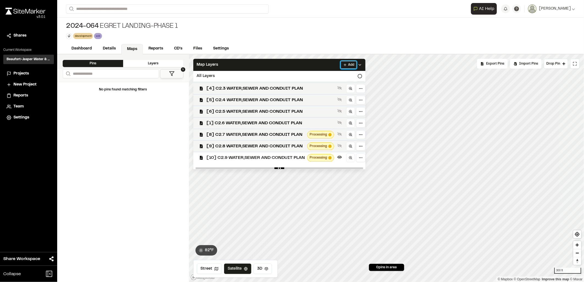
scroll to position [36, 0]
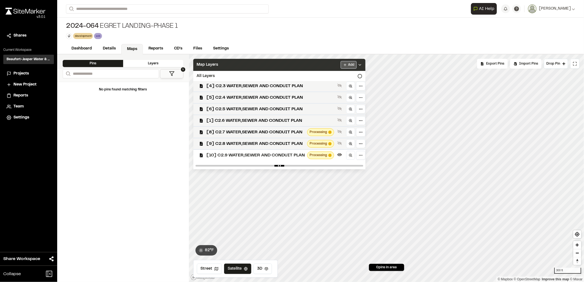
click at [350, 65] on html "Close sidebar v 3.0.1 Shares Current Workspace Beaufort-Jasper Water & Sewer Au…" at bounding box center [292, 141] width 584 height 282
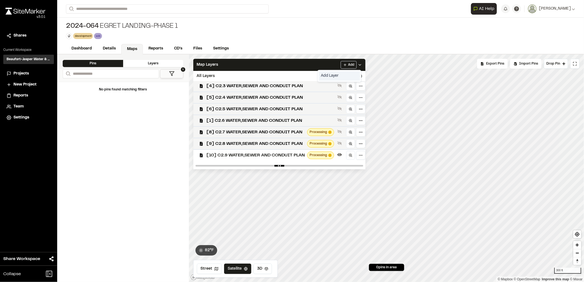
click at [332, 76] on link "Add Layer" at bounding box center [339, 75] width 41 height 9
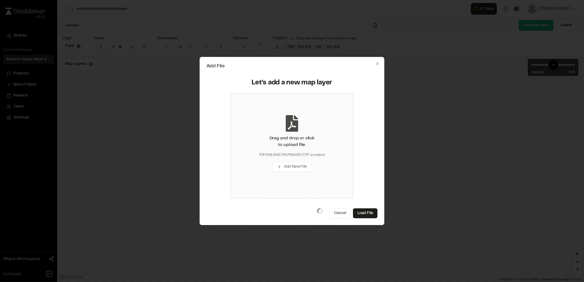
click at [291, 139] on div "Drag and drop or click to upload file." at bounding box center [292, 141] width 45 height 13
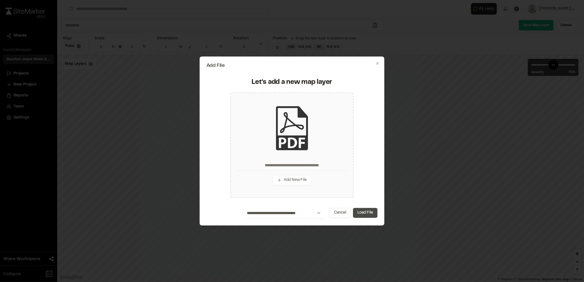
click at [359, 210] on button "Load File" at bounding box center [365, 213] width 24 height 10
type input "**********"
type input "****"
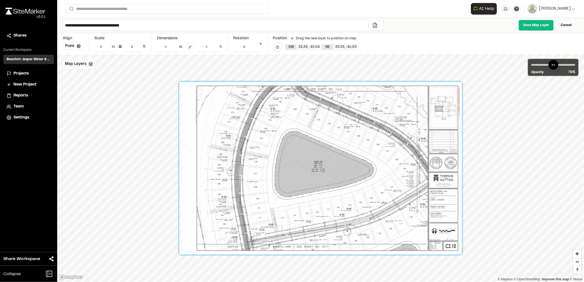
click at [90, 62] on icon at bounding box center [91, 64] width 4 height 4
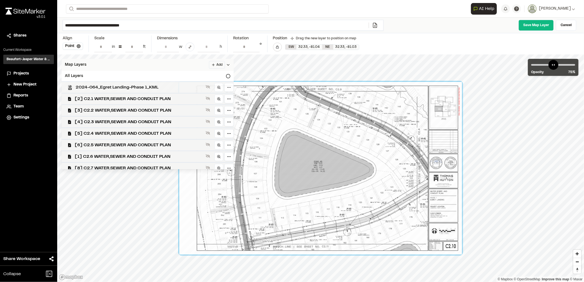
click at [111, 88] on span "2024-064_Egret Landing-Phase 1_KML" at bounding box center [140, 87] width 128 height 7
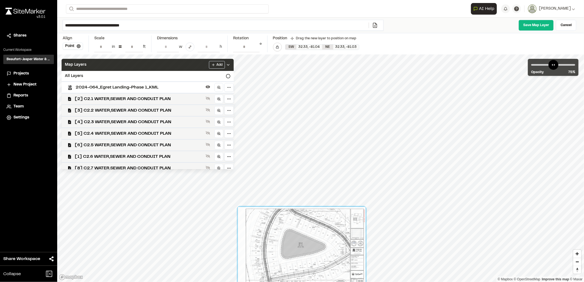
drag, startPoint x: 311, startPoint y: 174, endPoint x: 308, endPoint y: 253, distance: 79.6
click at [309, 253] on div at bounding box center [302, 246] width 128 height 78
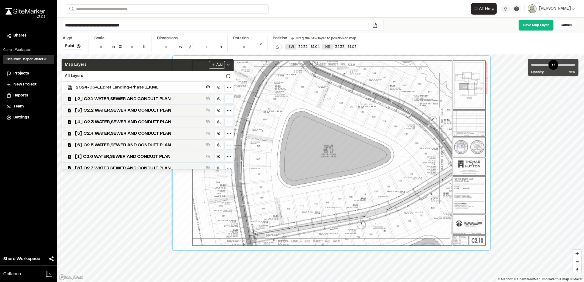
click at [375, 31] on div "**********" at bounding box center [320, 141] width 527 height 282
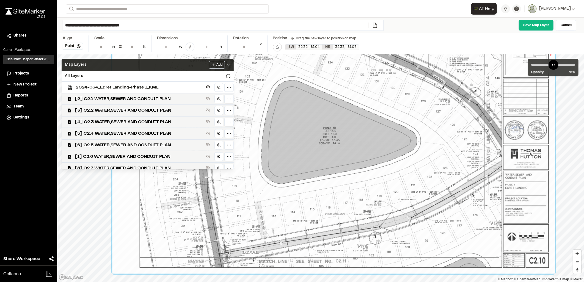
click at [327, 159] on div at bounding box center [333, 138] width 443 height 271
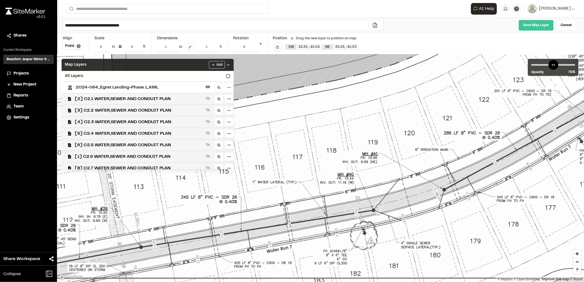
click at [533, 29] on link "Save Map Layer" at bounding box center [536, 25] width 35 height 11
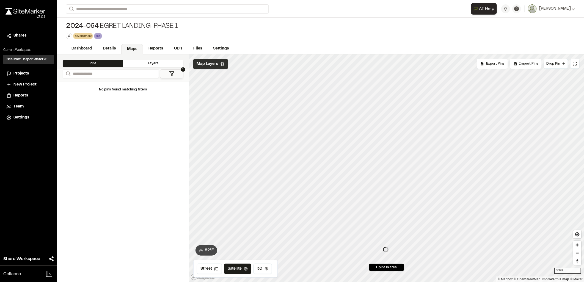
click at [218, 64] on div "Map Layers" at bounding box center [210, 64] width 35 height 10
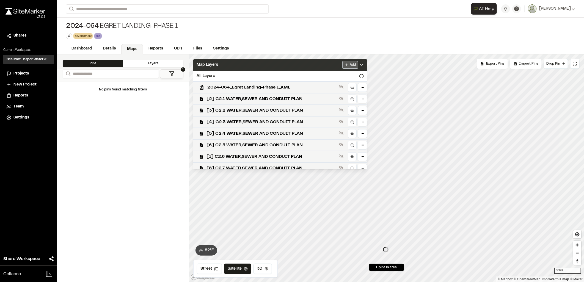
click at [353, 65] on html "Close sidebar v 3.0.1 Shares Current Workspace Beaufort-Jasper Water & Sewer Au…" at bounding box center [292, 141] width 584 height 282
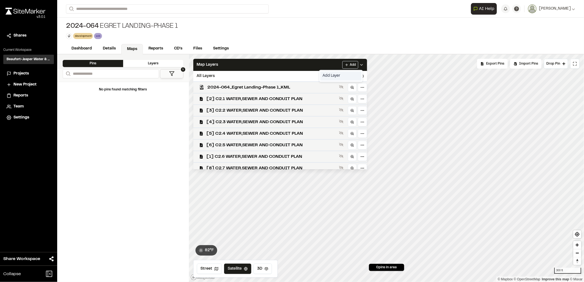
click at [345, 77] on link "Add Layer" at bounding box center [341, 75] width 41 height 9
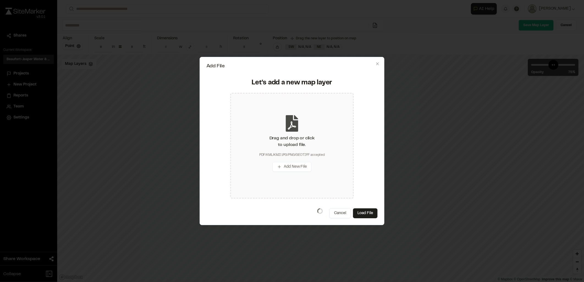
click at [278, 139] on div "Drag and drop or click to upload file." at bounding box center [292, 141] width 45 height 13
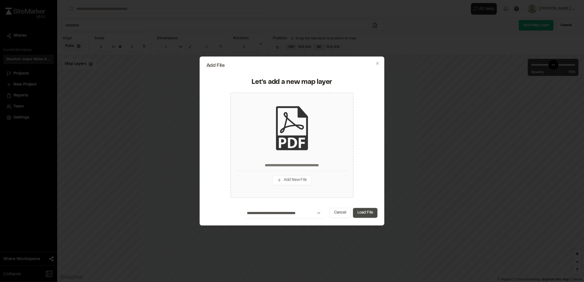
click at [367, 210] on button "Load File" at bounding box center [365, 213] width 24 height 10
type input "**********"
type input "****"
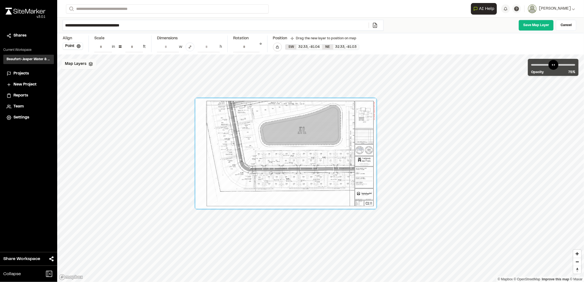
click at [82, 67] on div "Map Layers" at bounding box center [79, 64] width 35 height 10
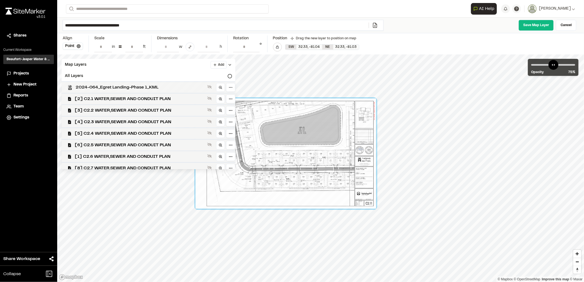
click at [103, 89] on span "2024-064_Egret Landing-Phase 1_KML" at bounding box center [141, 87] width 130 height 7
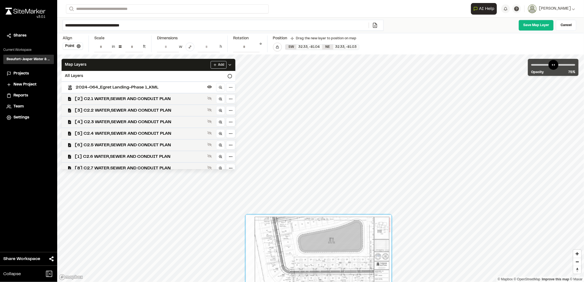
drag, startPoint x: 329, startPoint y: 181, endPoint x: 374, endPoint y: 236, distance: 70.2
click at [373, 240] on div at bounding box center [319, 259] width 146 height 89
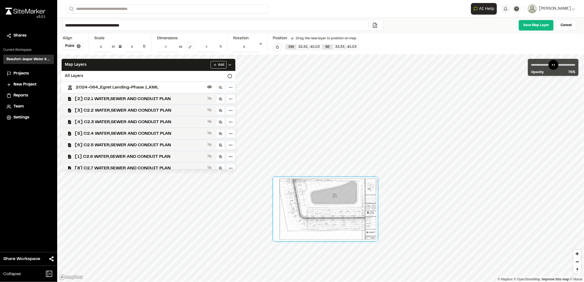
drag, startPoint x: 374, startPoint y: 142, endPoint x: 346, endPoint y: 221, distance: 84.2
click at [346, 221] on div at bounding box center [325, 209] width 104 height 64
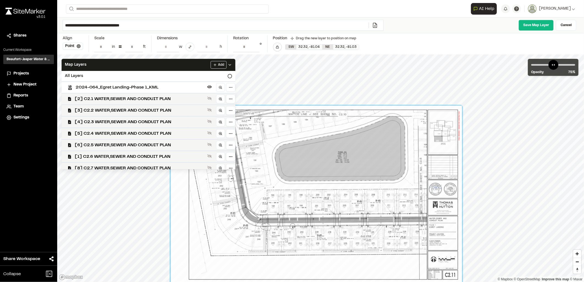
click at [334, 201] on div at bounding box center [316, 195] width 291 height 178
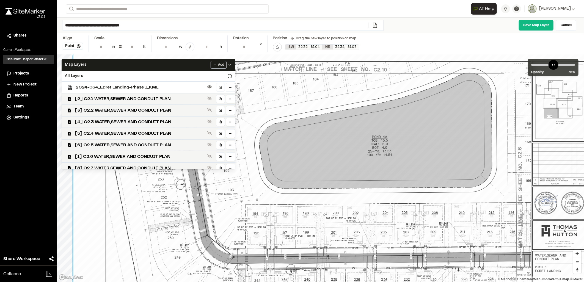
drag, startPoint x: 318, startPoint y: 179, endPoint x: 318, endPoint y: 182, distance: 2.8
click at [318, 182] on div at bounding box center [333, 213] width 520 height 318
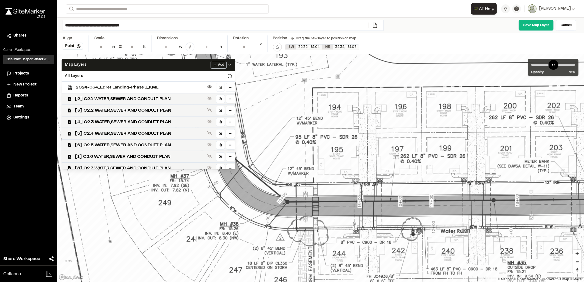
click at [297, 214] on div at bounding box center [506, 105] width 1136 height 694
click at [542, 27] on link "Save Map Layer" at bounding box center [536, 25] width 35 height 11
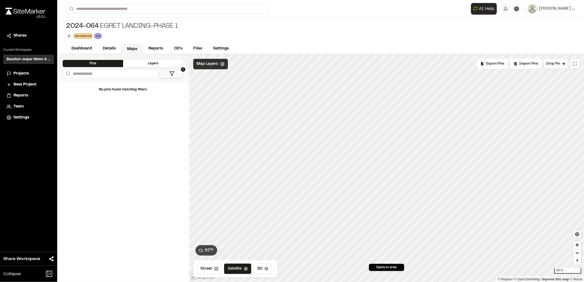
click at [209, 63] on span "Map Layers" at bounding box center [207, 64] width 21 height 6
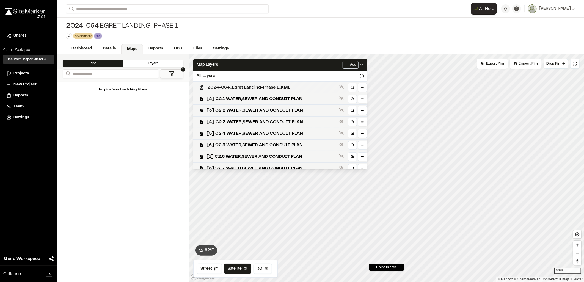
click at [240, 81] on div "2024-064_Egret Landing-Phase 1_KML" at bounding box center [278, 87] width 179 height 12
click at [240, 88] on span "2024-064_Egret Landing-Phase 1_KML" at bounding box center [272, 87] width 130 height 7
click at [243, 87] on span "2024-064_Egret Landing-Phase 1_KML" at bounding box center [272, 87] width 130 height 7
click at [238, 97] on span "[2] C2.1 WATER,SEWER AND CONDUIT PLAN" at bounding box center [272, 99] width 131 height 7
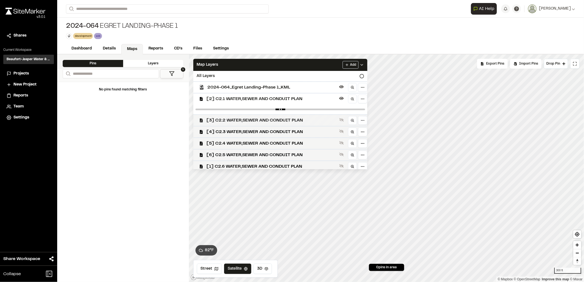
click at [240, 117] on span "[3] C2.2 WATER,SEWER AND CONDUIT PLAN" at bounding box center [272, 120] width 131 height 7
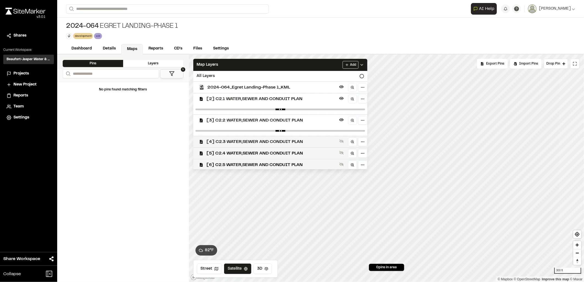
click at [243, 139] on span "[4] C2.3 WATER,SEWER AND CONDUIT PLAN" at bounding box center [272, 142] width 131 height 7
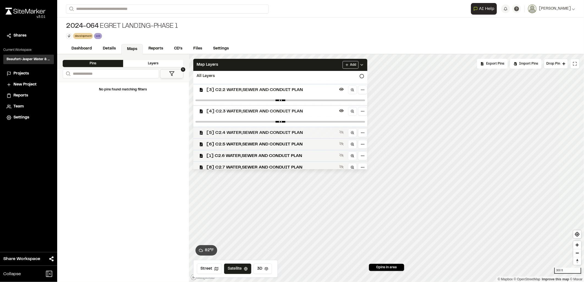
click at [249, 130] on span "[5] C2.4 WATER,SEWER AND CONDUIT PLAN" at bounding box center [272, 133] width 131 height 7
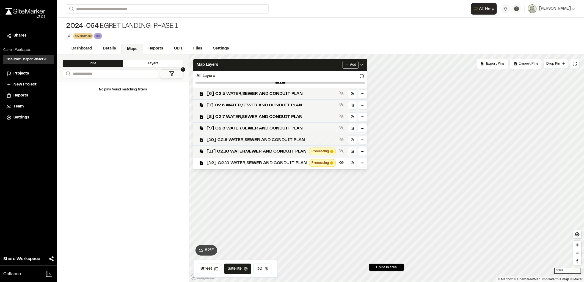
scroll to position [92, 0]
click at [234, 91] on span "[6] C2.5 WATER,SEWER AND CONDUIT PLAN" at bounding box center [272, 93] width 131 height 7
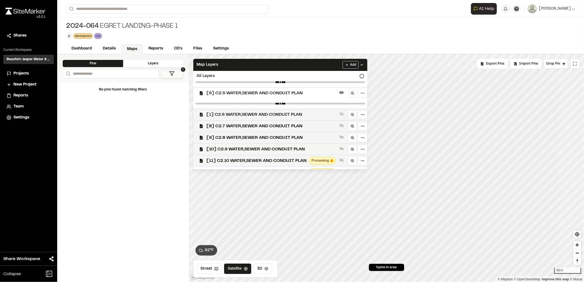
click at [233, 117] on PLAN"] "[1] C2.6 WATER,SEWER AND CONDUIT PLAN" at bounding box center [278, 115] width 179 height 12
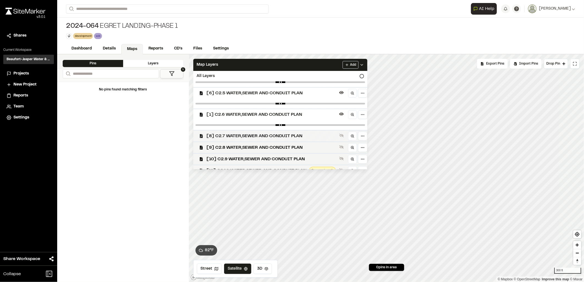
click at [231, 133] on span "[8] C2.7 WATER,SEWER AND CONDUIT PLAN" at bounding box center [272, 136] width 131 height 7
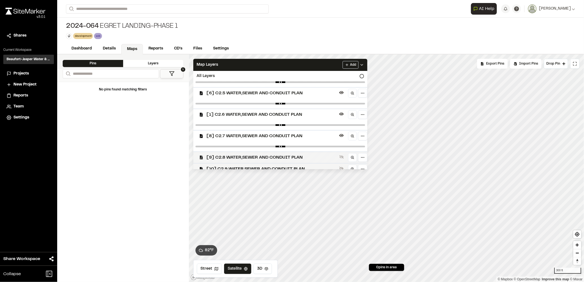
click at [229, 156] on span "[9] C2.8 WATER,SEWER AND CONDUIT PLAN" at bounding box center [272, 157] width 131 height 7
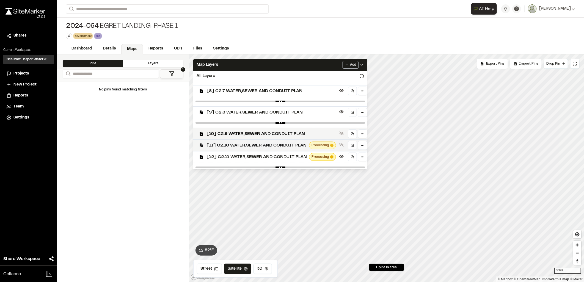
scroll to position [138, 0]
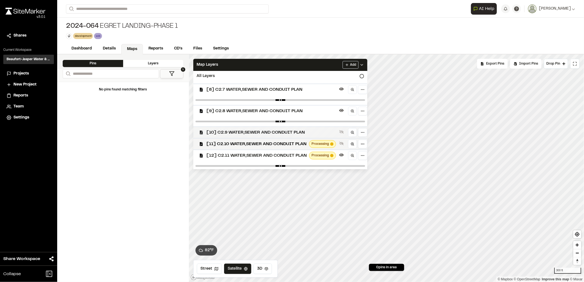
click at [229, 129] on span "[10] C2.9 WATER,SEWER AND CONDUIT PLAN" at bounding box center [272, 132] width 131 height 7
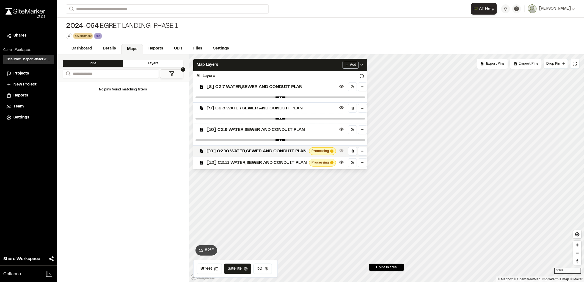
scroll to position [148, 0]
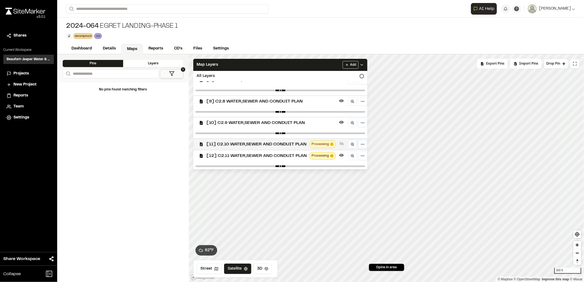
click at [229, 141] on span "[11] C2.10 WATER,SEWER AND CONDUIT PLAN" at bounding box center [257, 144] width 100 height 7
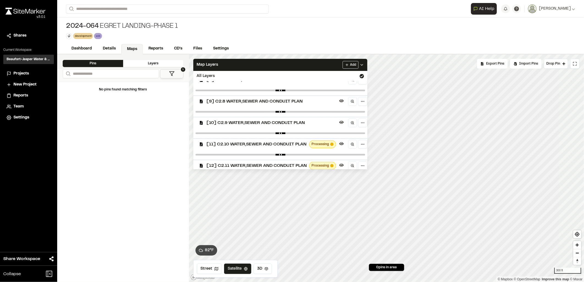
click at [226, 163] on span "[12] C2.11 WATER,SEWER AND CONDUIT PLAN" at bounding box center [257, 166] width 100 height 7
click at [259, 167] on span "[12] C2.11 WATER,SEWER AND CONDUIT PLAN" at bounding box center [257, 166] width 100 height 7
click at [90, 48] on link "Dashboard" at bounding box center [82, 49] width 32 height 10
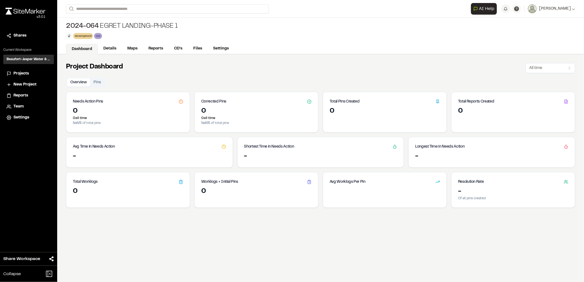
click at [27, 15] on div "v 3.0.1" at bounding box center [26, 17] width 40 height 5
click at [133, 47] on link "Maps" at bounding box center [133, 49] width 22 height 10
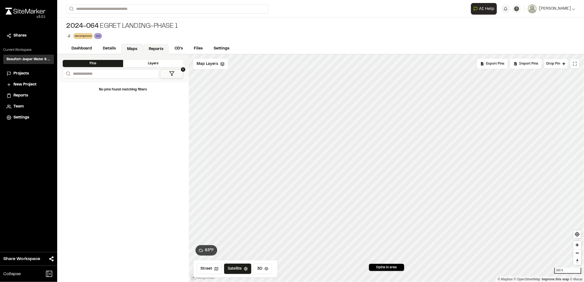
click at [162, 50] on link "Reports" at bounding box center [156, 49] width 26 height 10
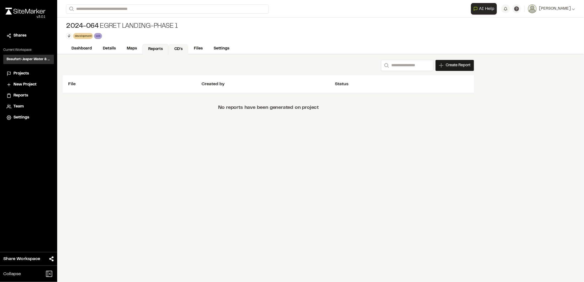
click at [179, 48] on link "CD's" at bounding box center [179, 49] width 20 height 10
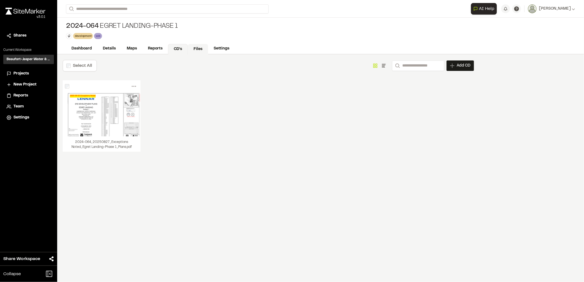
click at [192, 46] on link "Files" at bounding box center [198, 49] width 20 height 10
